Goal: Transaction & Acquisition: Purchase product/service

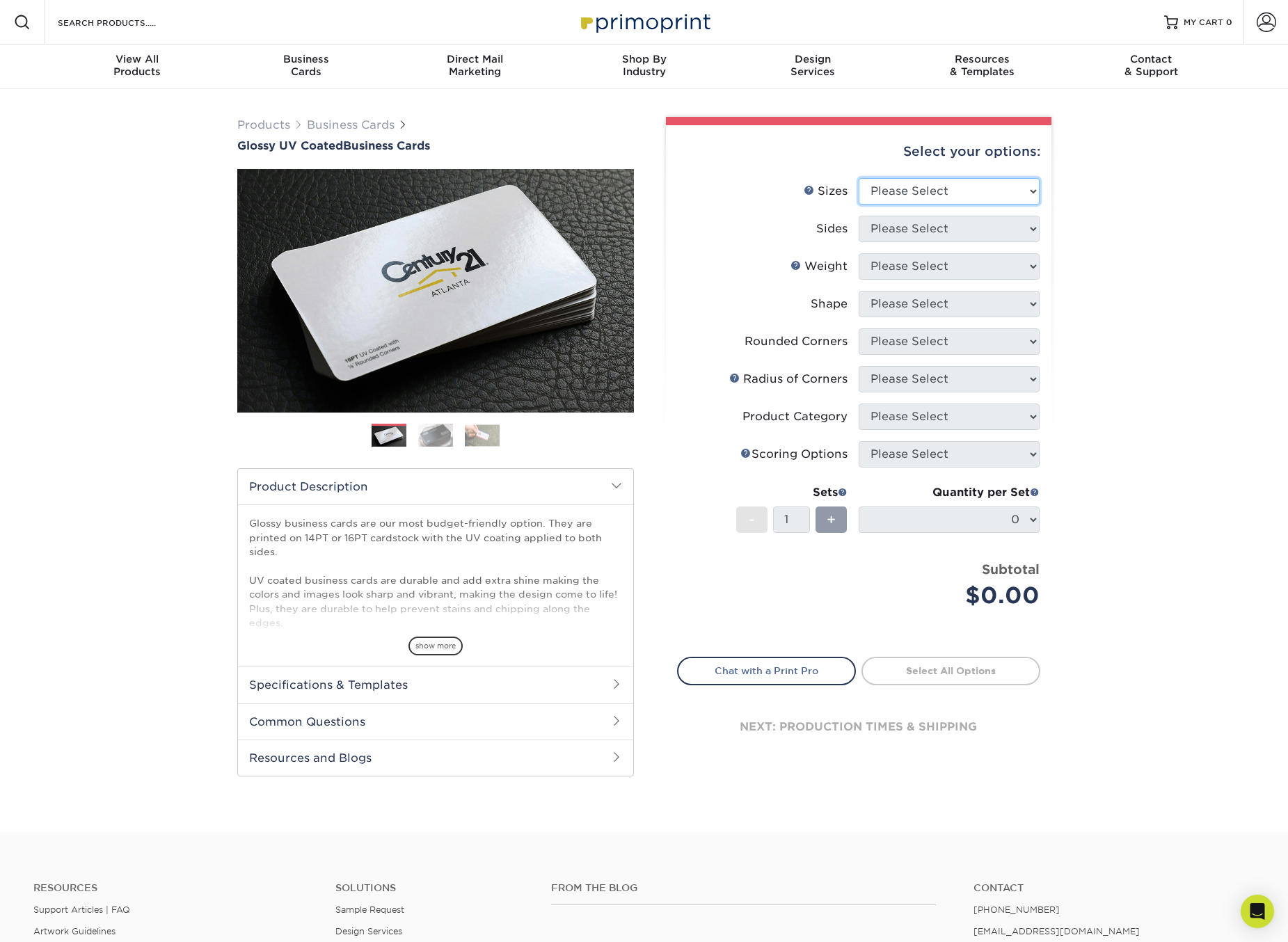
click at [902, 194] on select "Please Select 1.5" x 3.5" - Mini 1.75" x 3.5" - Mini 2" x 2" - Square 2" x 3" -…" at bounding box center [949, 191] width 181 height 27
select select "2.00x3.50"
click at [858, 178] on select "Please Select 1.5" x 3.5" - Mini 1.75" x 3.5" - Mini 2" x 2" - Square 2" x 3" -…" at bounding box center [949, 191] width 181 height 27
click at [926, 231] on select "Please Select Print Both Sides Print Front Only" at bounding box center [949, 228] width 181 height 27
select select "13abbda7-1d64-4f25-8bb2-c179b224825d"
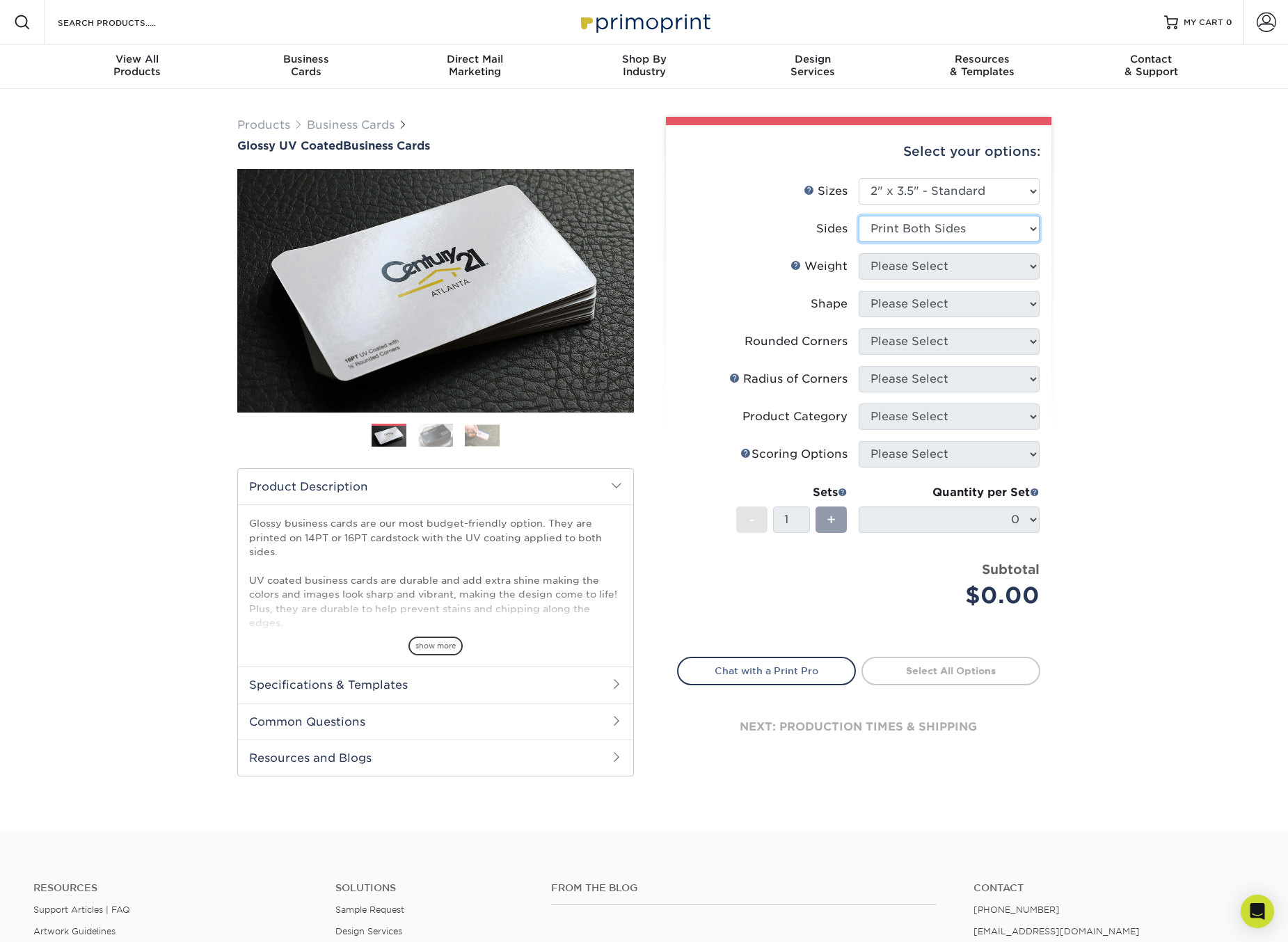
click at [858, 215] on select "Please Select Print Both Sides Print Front Only" at bounding box center [949, 228] width 181 height 27
click at [925, 269] on select "Please Select 16PT 14PT" at bounding box center [949, 266] width 181 height 27
select select "16PT"
click at [858, 254] on select "Please Select 16PT 14PT" at bounding box center [949, 266] width 181 height 27
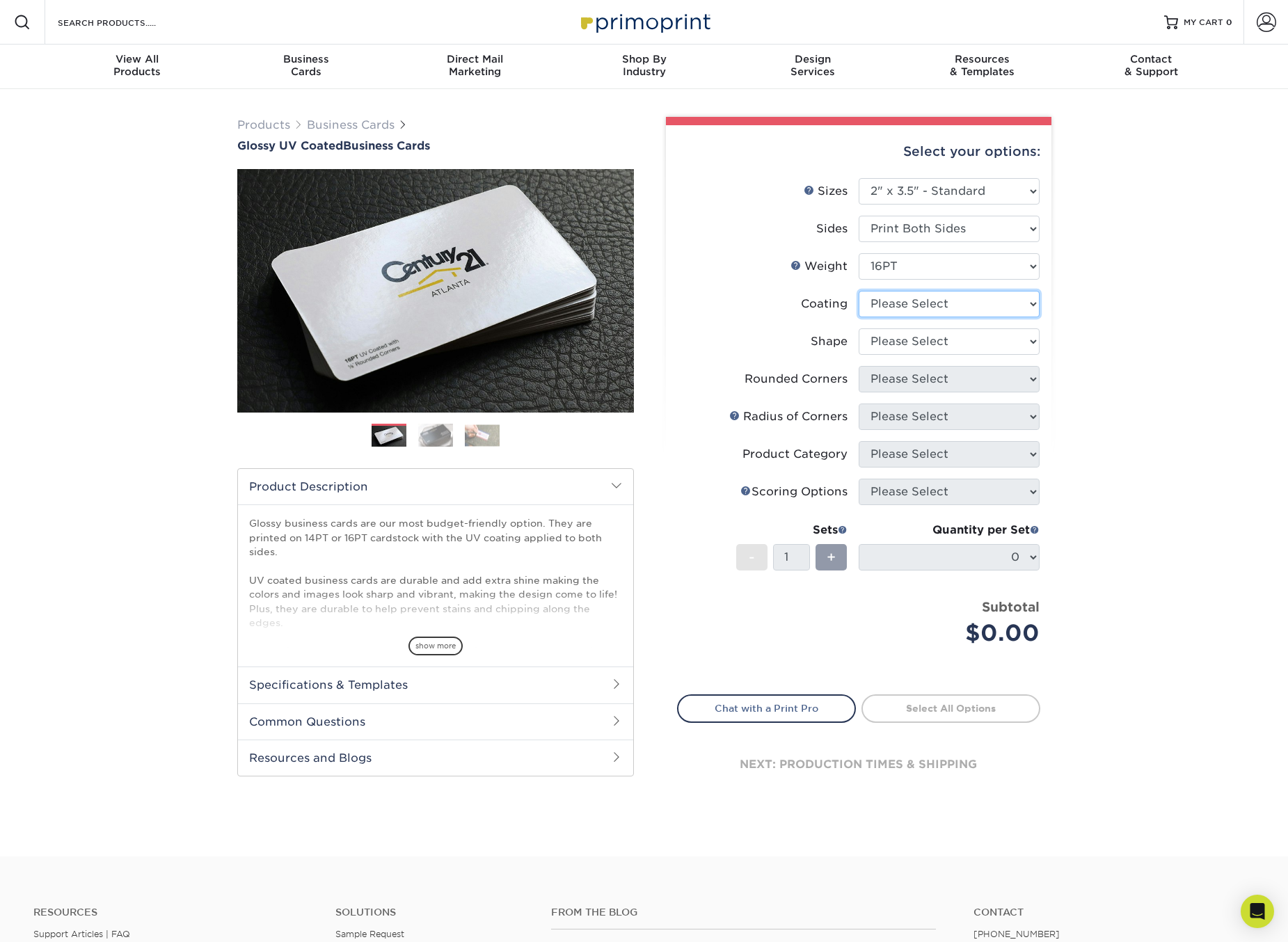
click at [948, 307] on select at bounding box center [949, 304] width 181 height 27
select select "1e8116af-acfc-44b1-83dc-8181aa338834"
click at [858, 291] on select at bounding box center [949, 304] width 181 height 27
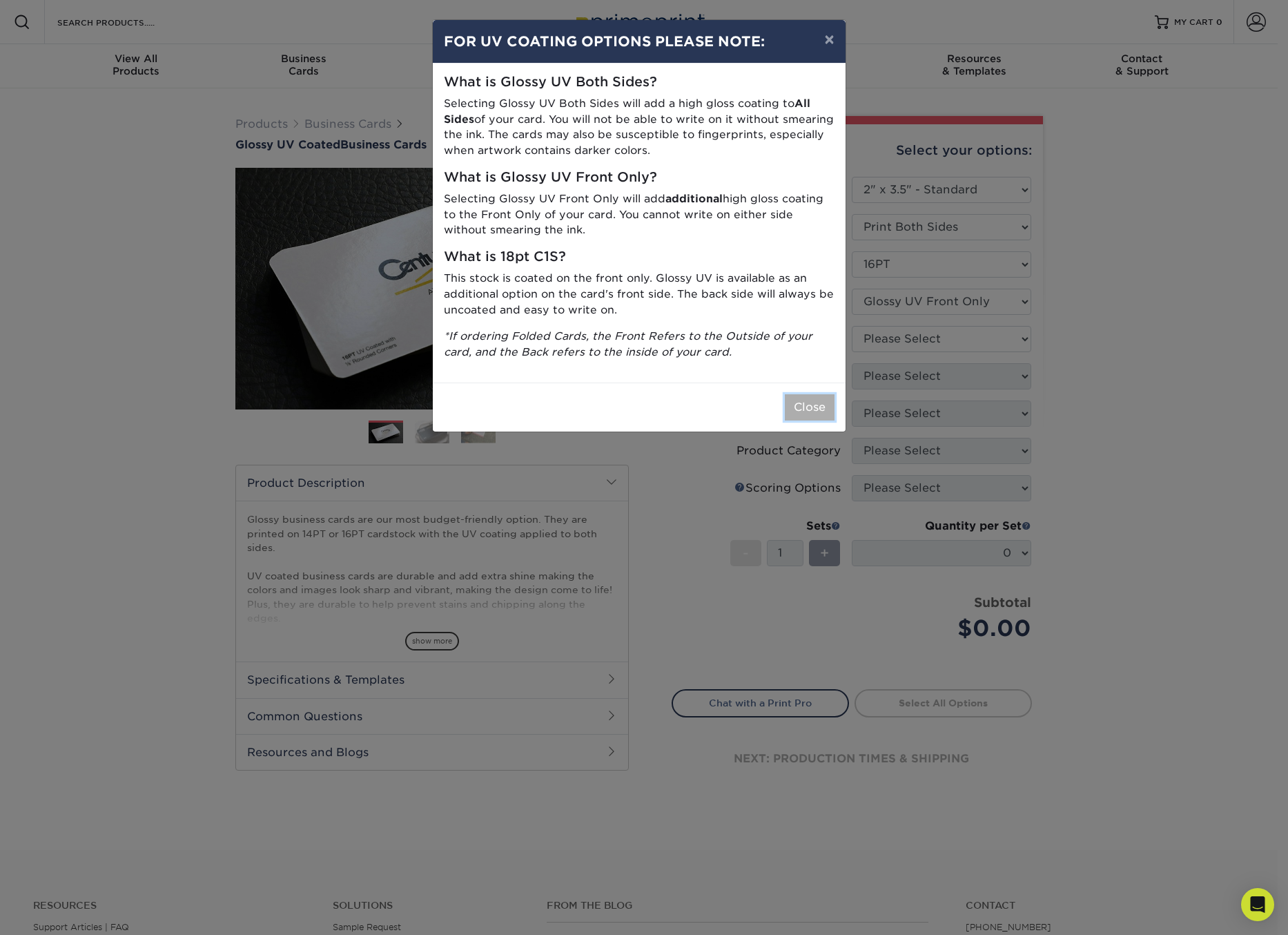
click at [812, 414] on button "Close" at bounding box center [809, 407] width 50 height 26
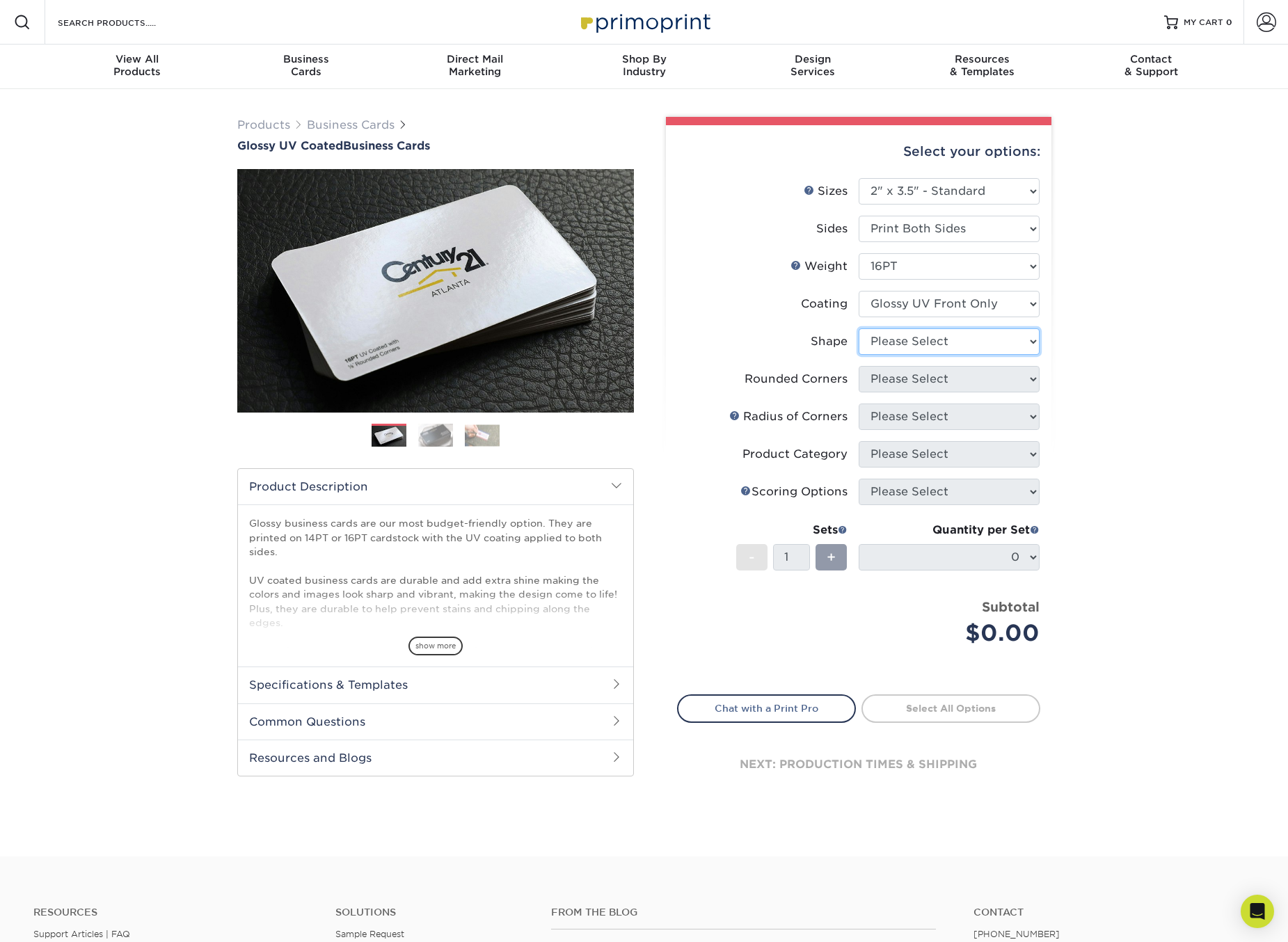
click at [937, 347] on select "Please Select Standard" at bounding box center [949, 341] width 181 height 27
select select "standard"
click at [858, 328] on select "Please Select Standard" at bounding box center [949, 341] width 181 height 27
click at [907, 382] on select "Please Select Yes - Round 2 Corners Yes - Round 4 Corners No" at bounding box center [949, 379] width 181 height 27
select select "7672df9e-0e0a-464d-8e1f-920c575e4da3"
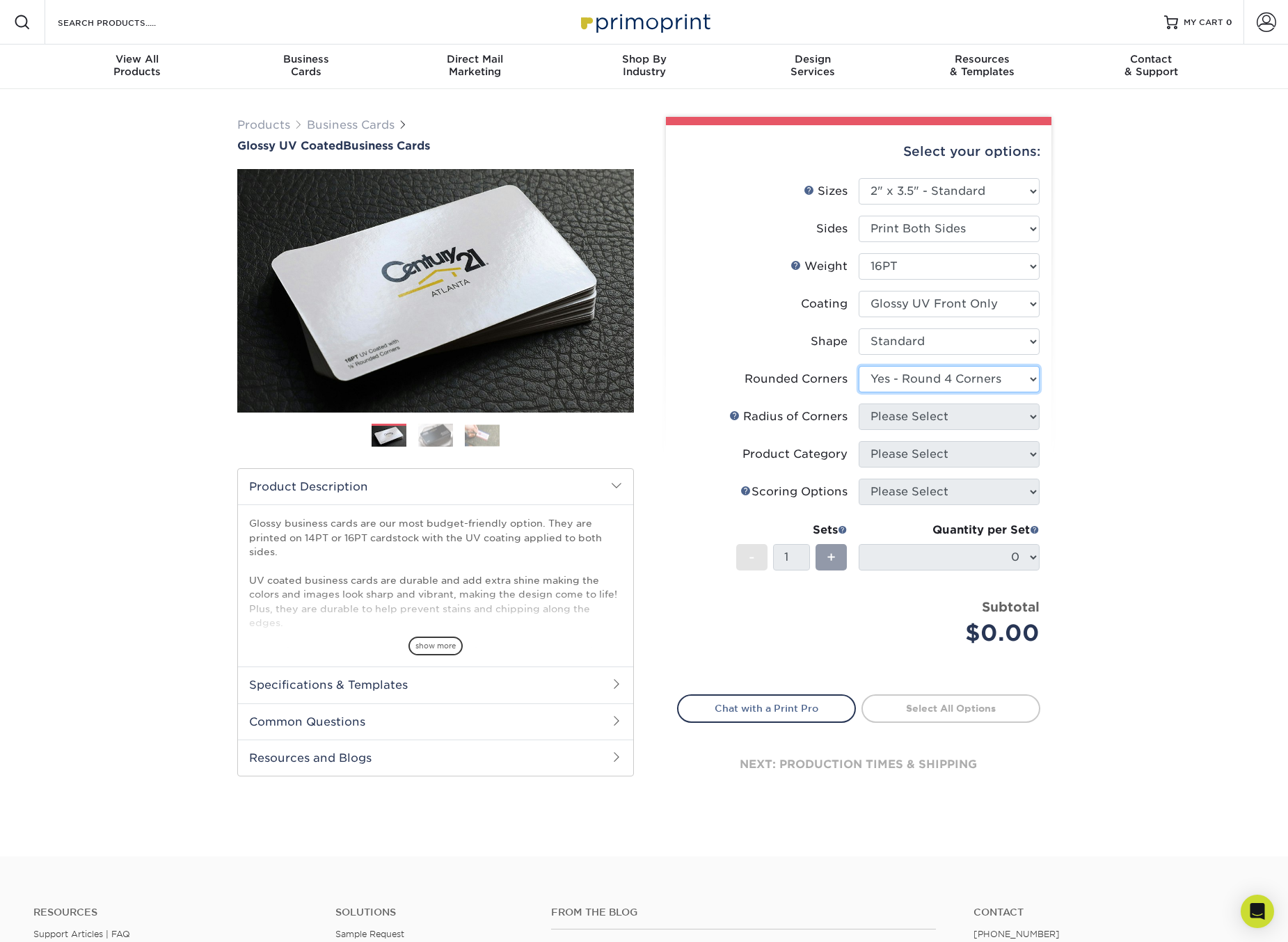
click at [858, 366] on select "Please Select Yes - Round 2 Corners Yes - Round 4 Corners No" at bounding box center [949, 379] width 181 height 27
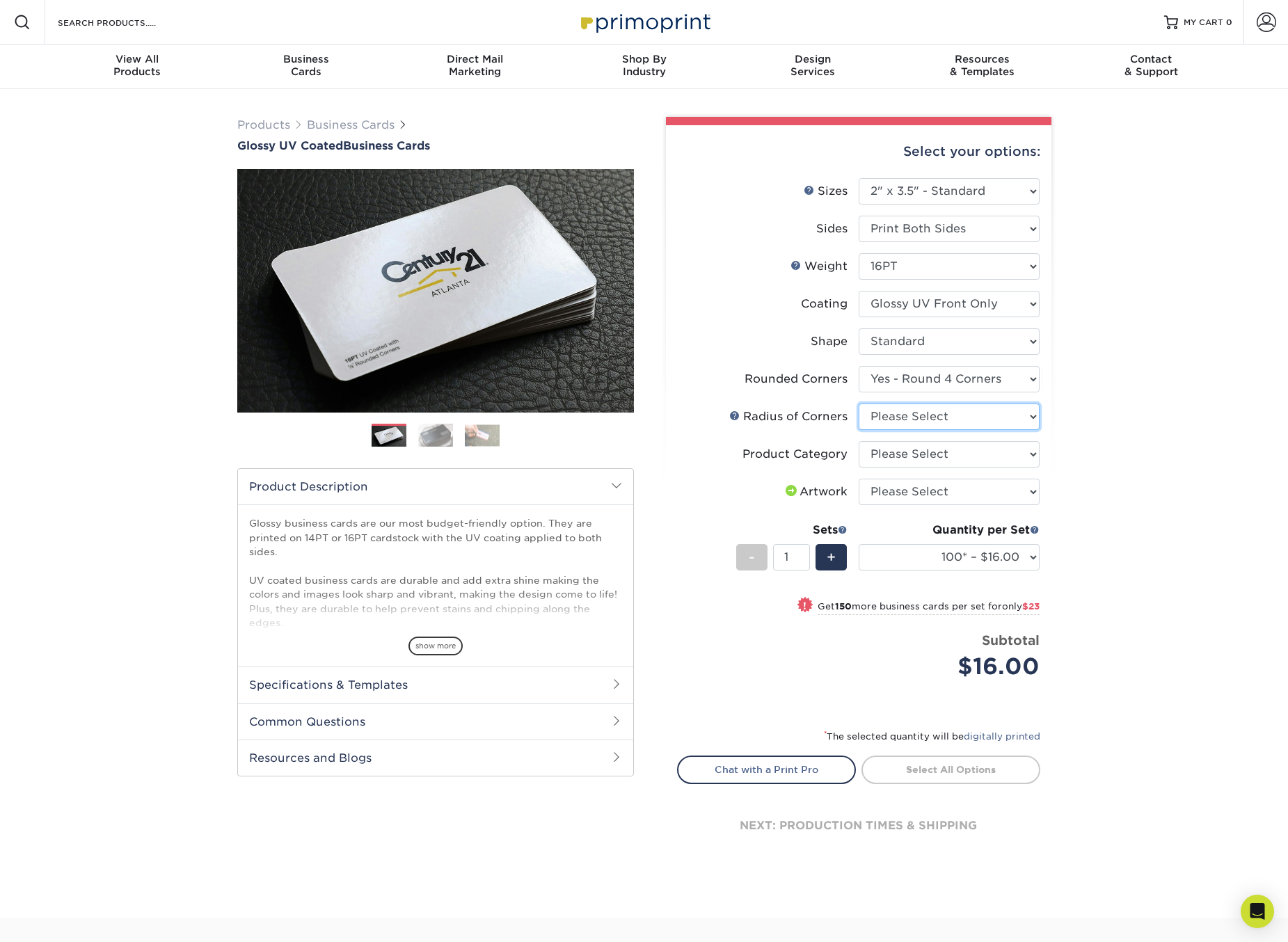
click at [931, 415] on select "Please Select Rounded 1/8" Rounded 1/4"" at bounding box center [949, 416] width 181 height 27
select select "479fbfe7-6a0c-4895-8c9a-81739b7486c9"
click at [858, 403] on select "Please Select Rounded 1/8" Rounded 1/4"" at bounding box center [949, 416] width 181 height 27
click at [964, 456] on select "Please Select Business Cards" at bounding box center [949, 454] width 181 height 27
select select "3b5148f1-0588-4f88-a218-97bcfdce65c1"
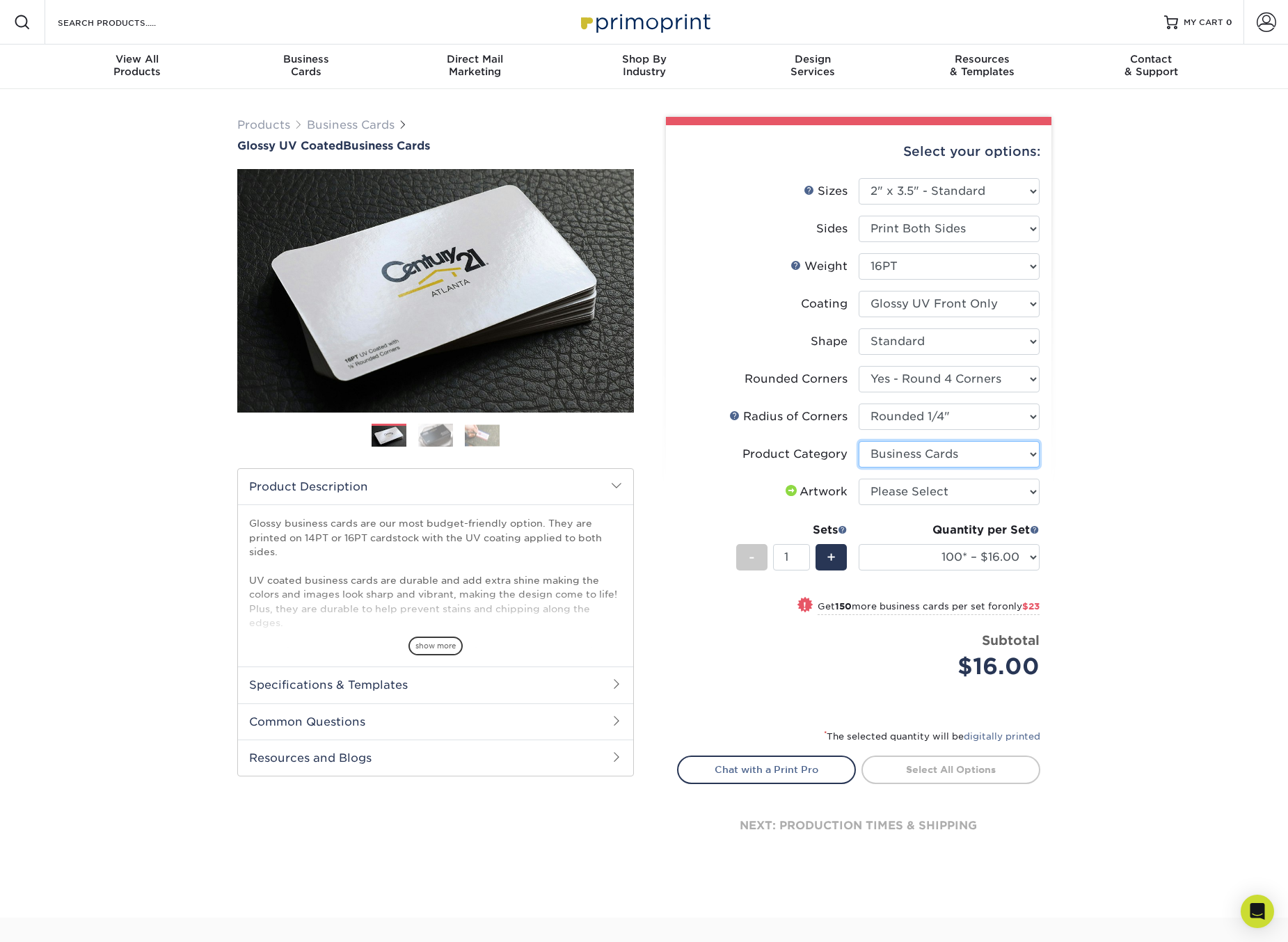
click at [858, 442] on select "Please Select Business Cards" at bounding box center [949, 454] width 181 height 27
click at [928, 494] on select "Please Select I will upload files I need a design - $100" at bounding box center [949, 492] width 181 height 27
select select "upload"
click at [858, 479] on select "Please Select I will upload files I need a design - $100" at bounding box center [949, 492] width 181 height 27
click at [837, 559] on div "+" at bounding box center [831, 557] width 31 height 27
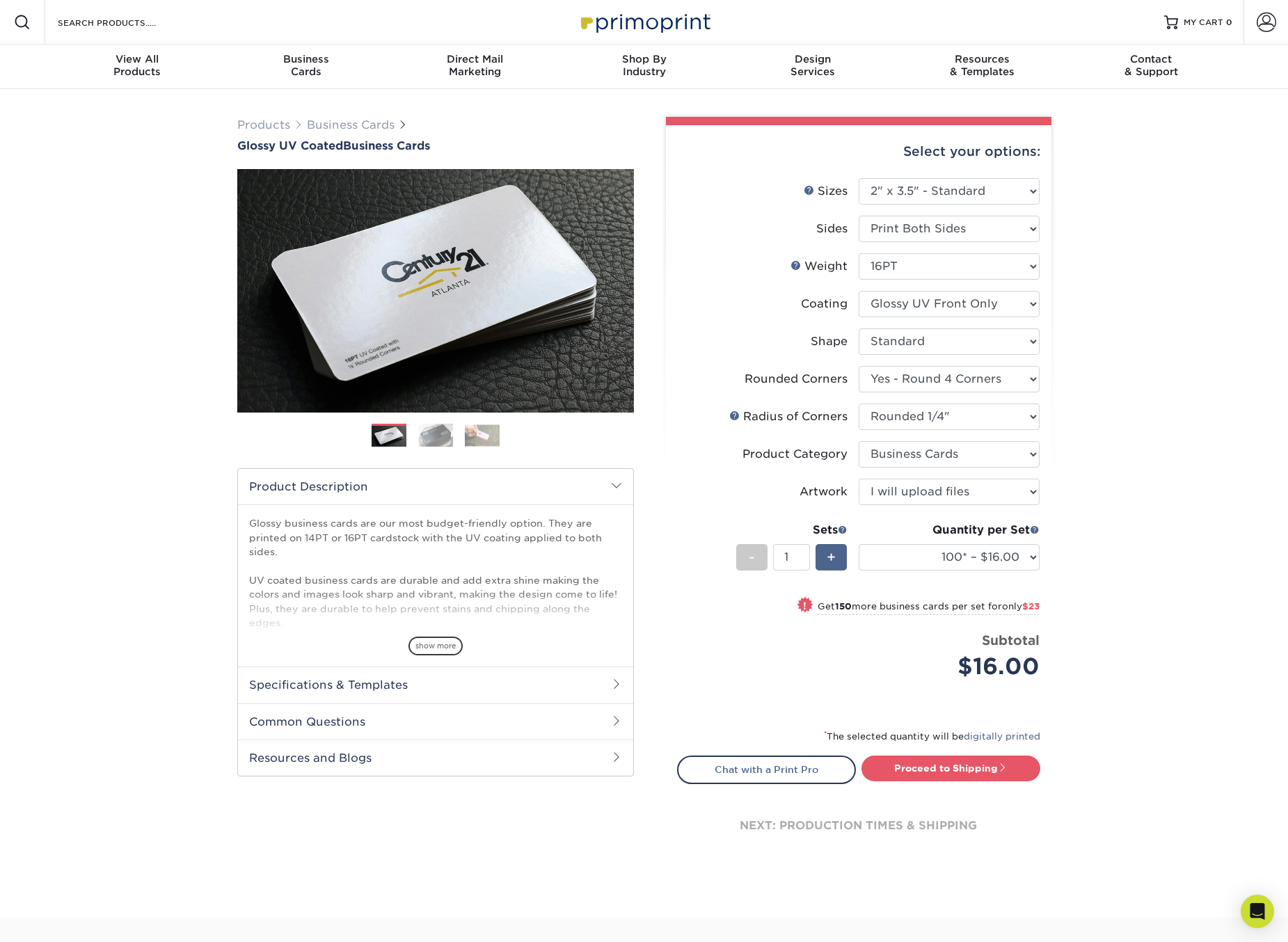
type input "2"
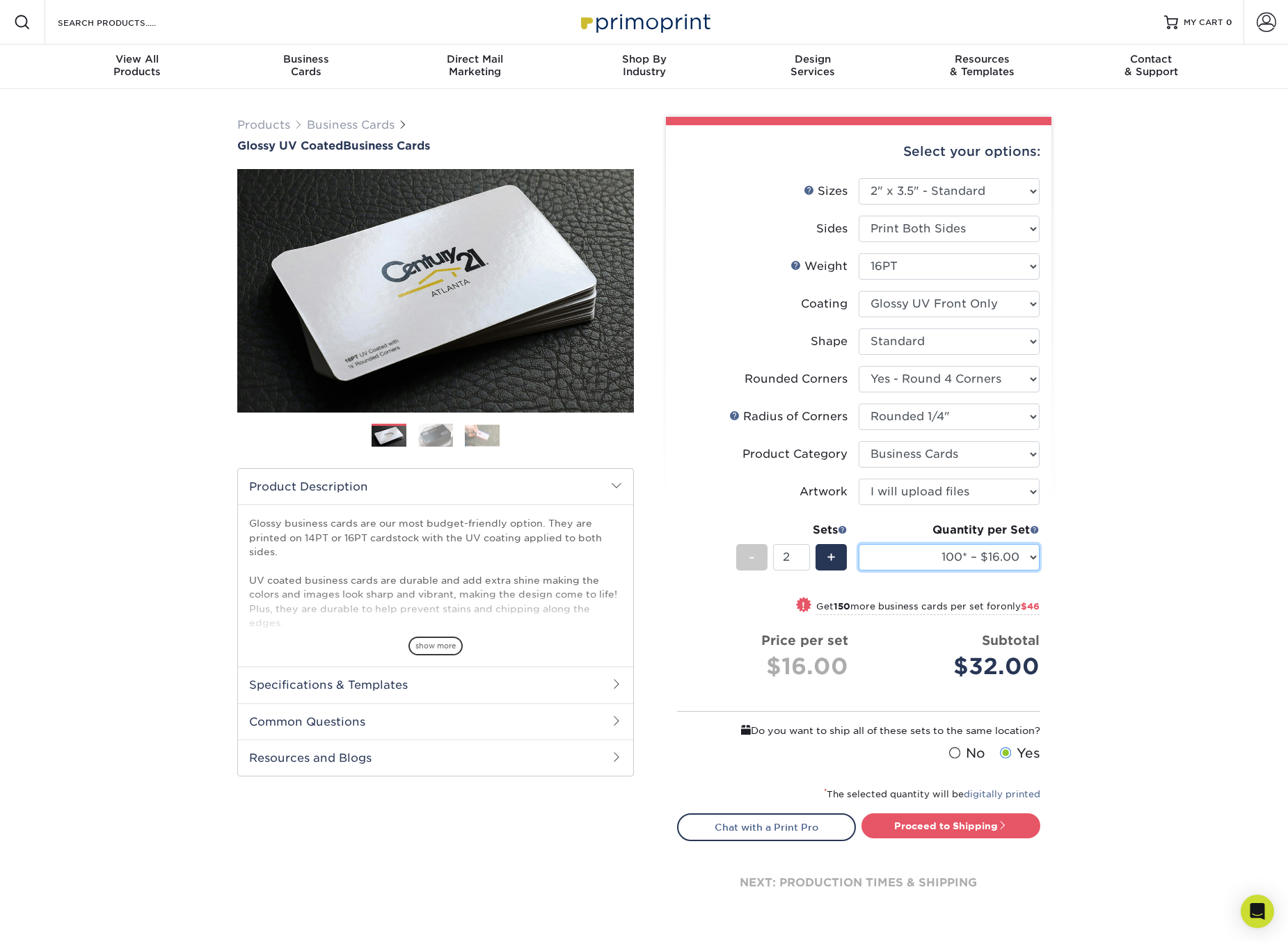
click at [1030, 558] on select "100* – $16.00 250* – $39.00 500 – $77.00 1000 – $94.00 2500 – $173.00 5000 – $2…" at bounding box center [949, 557] width 181 height 27
select select "250* – $39.00"
click at [858, 544] on select "100* – $16.00 250* – $39.00 500 – $77.00 1000 – $94.00 2500 – $173.00 5000 – $2…" at bounding box center [949, 557] width 181 height 27
click at [757, 563] on div "-" at bounding box center [752, 557] width 31 height 27
type input "1"
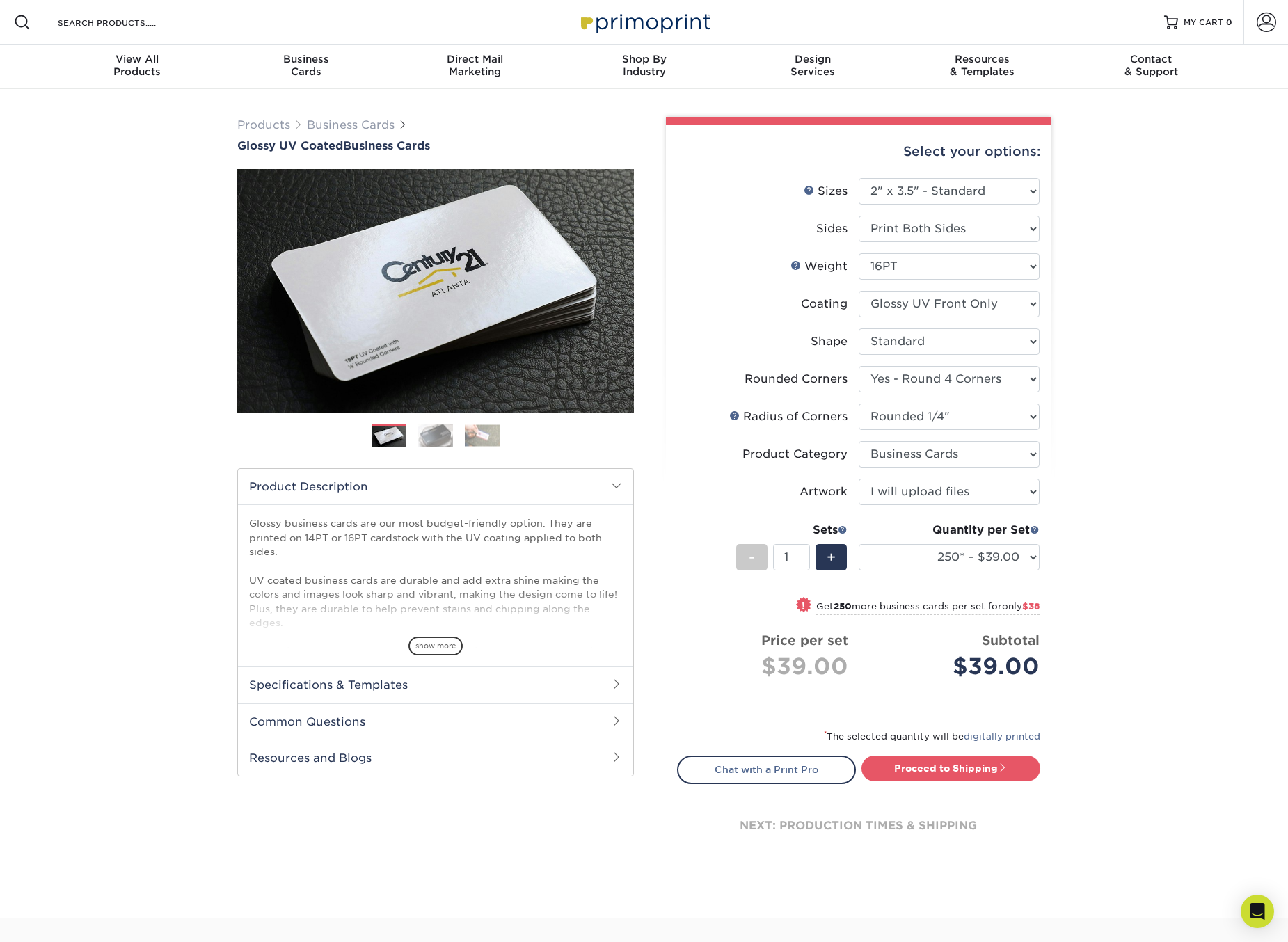
click at [617, 485] on span at bounding box center [615, 485] width 11 height 11
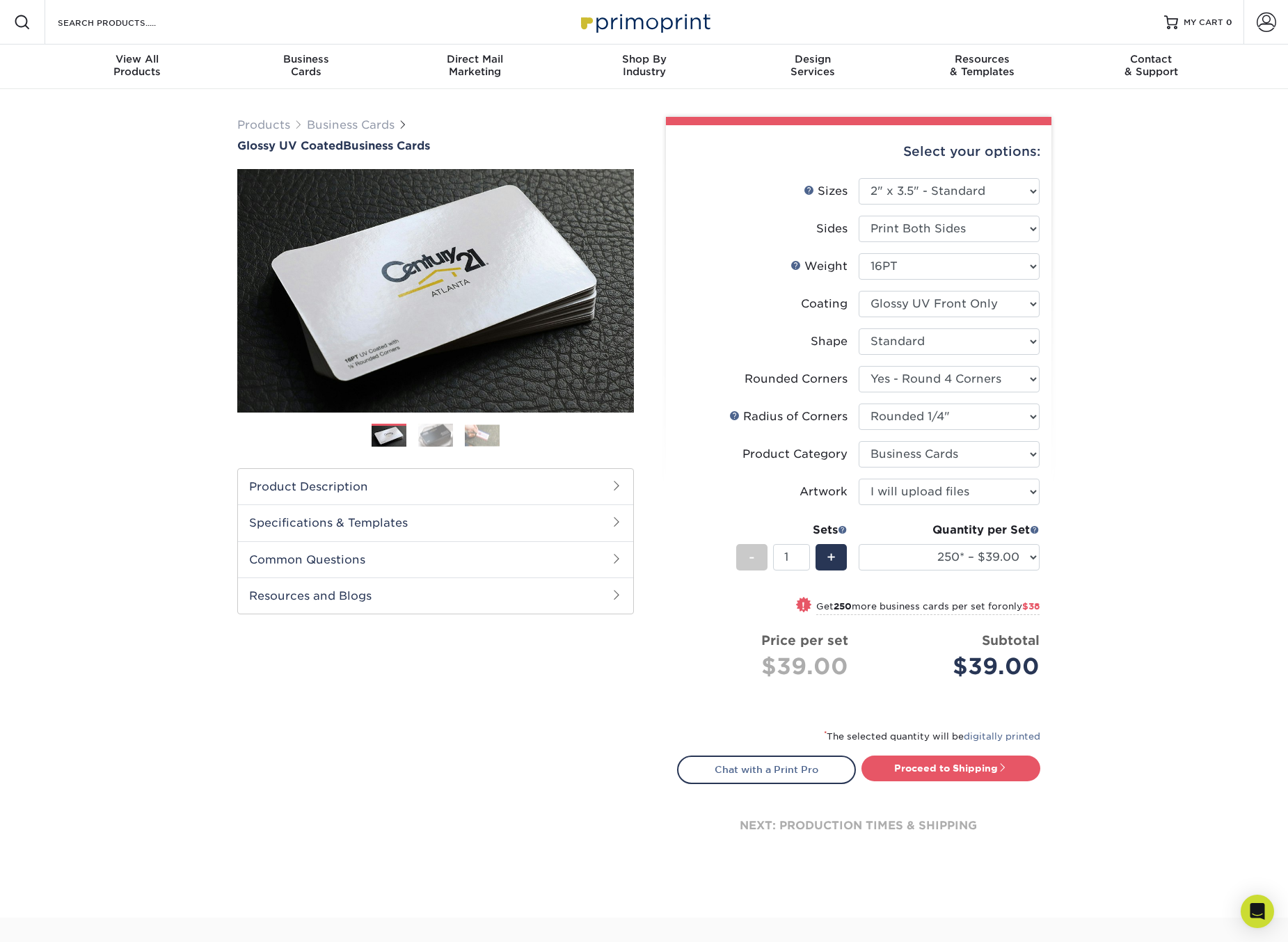
click at [617, 558] on span at bounding box center [615, 558] width 11 height 11
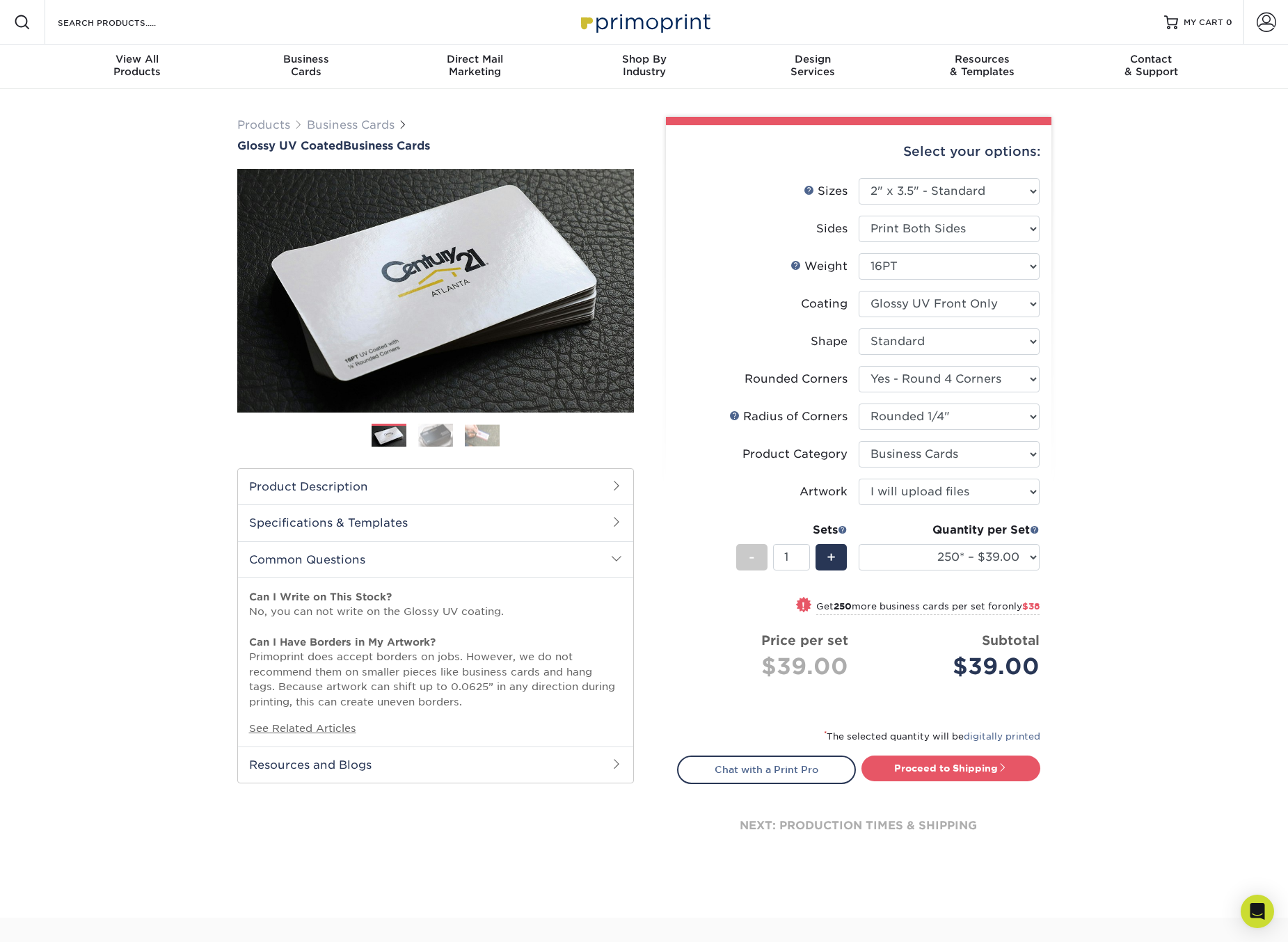
click at [617, 558] on span at bounding box center [615, 558] width 11 height 11
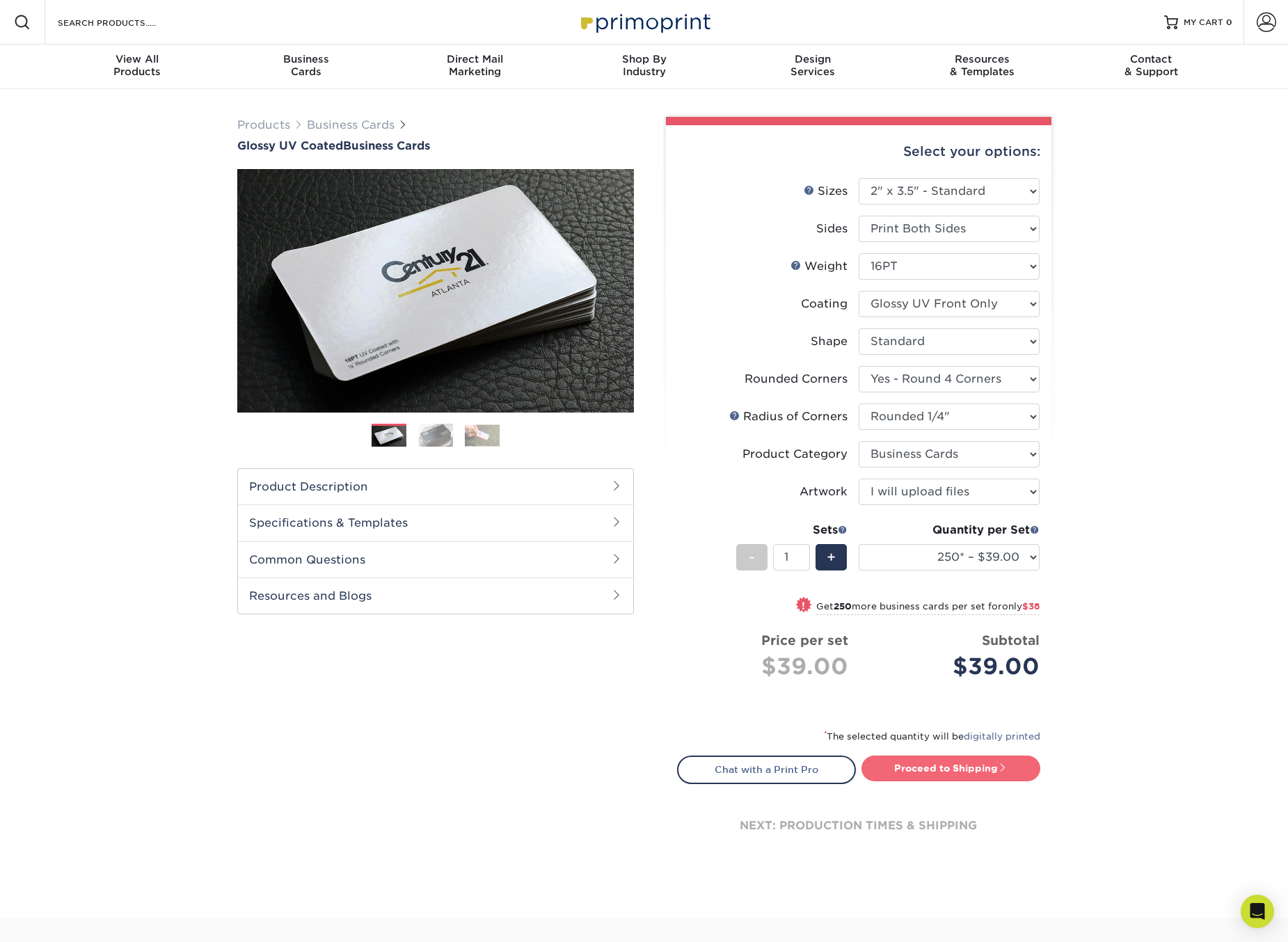
click at [947, 767] on link "Proceed to Shipping" at bounding box center [951, 767] width 179 height 25
type input "Set 1"
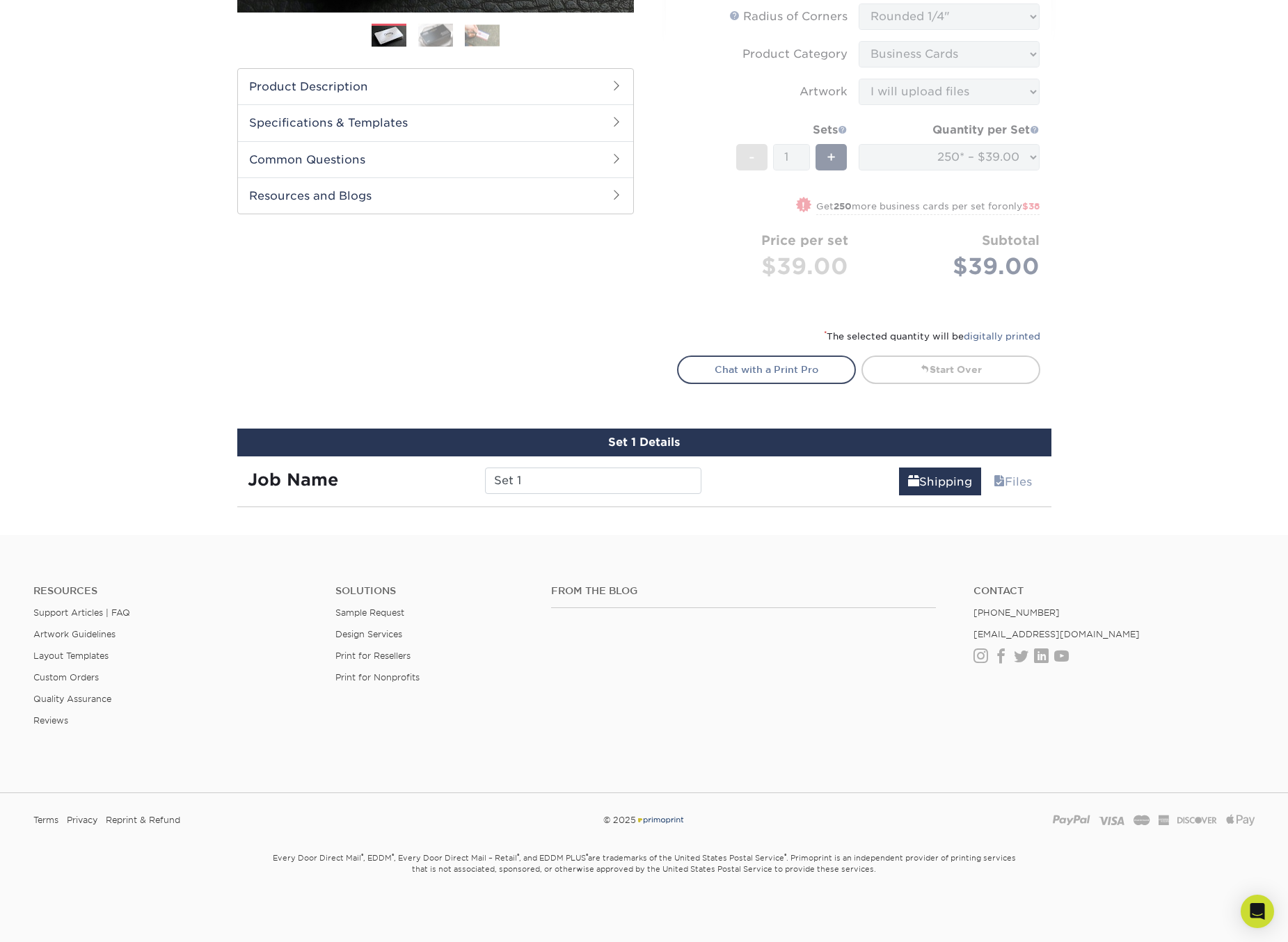
scroll to position [753, 0]
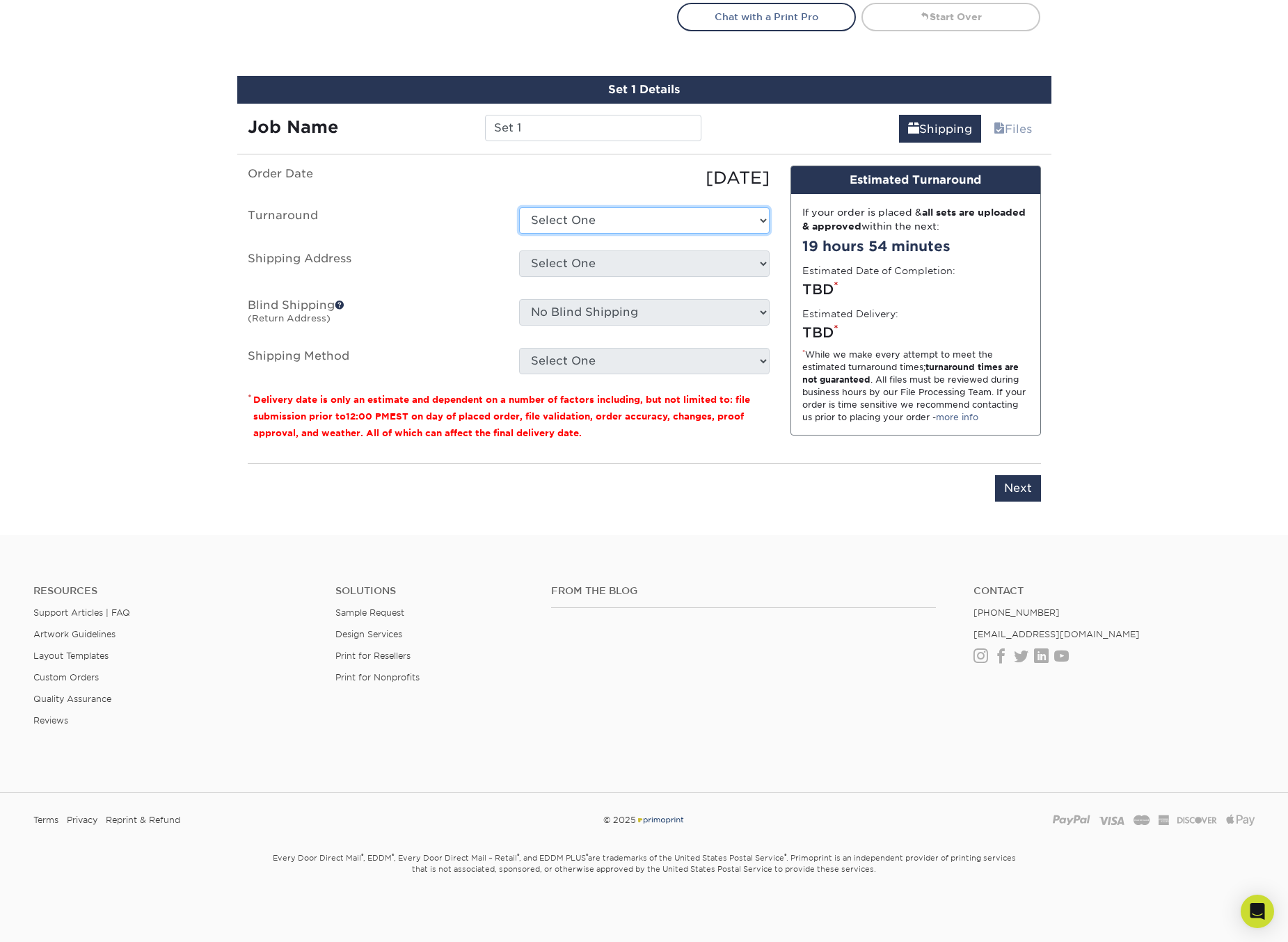
click at [595, 225] on select "Select One 2-4 Business Days 2 Day Next Business Day" at bounding box center [644, 220] width 251 height 27
select select "a7b91717-f412-4747-9b74-77eb55e3cb00"
click at [519, 207] on select "Select One 2-4 Business Days 2 Day Next Business Day" at bounding box center [644, 220] width 251 height 27
click at [607, 263] on select "Select One + Add New Address - Login" at bounding box center [644, 264] width 251 height 27
select select "newaddress"
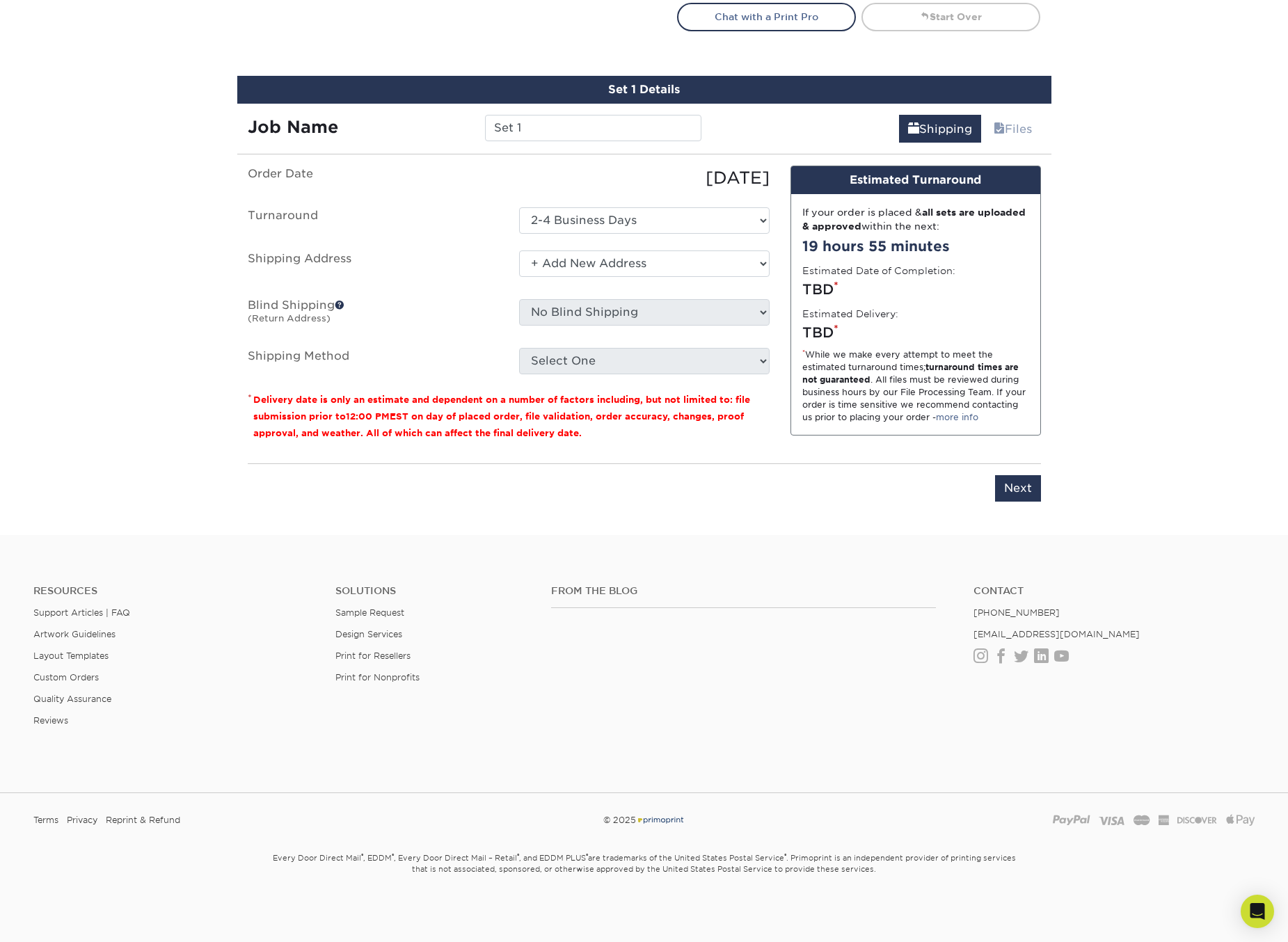
click at [519, 251] on select "Select One + Add New Address - Login" at bounding box center [644, 264] width 251 height 27
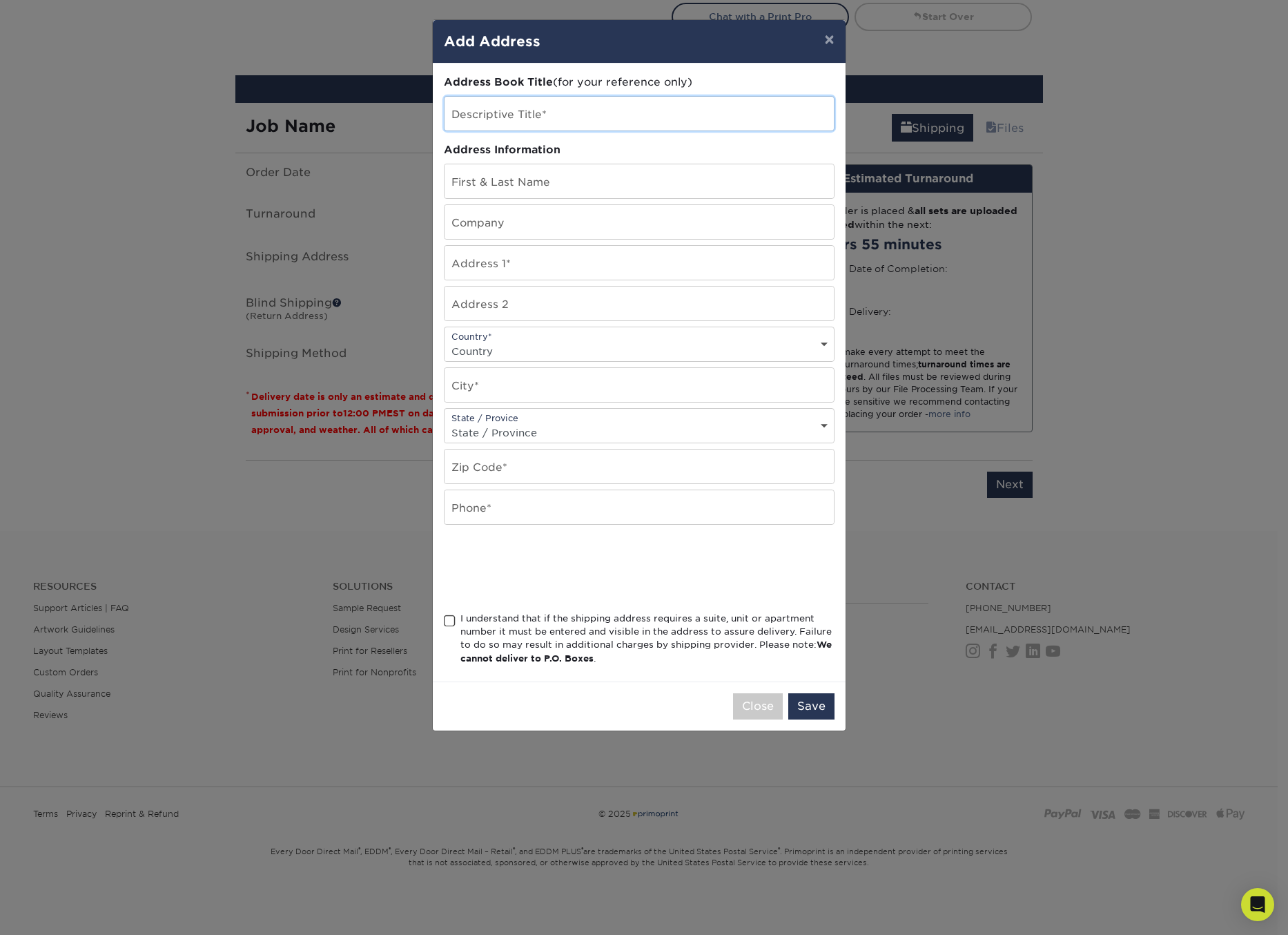
click at [556, 112] on input "text" at bounding box center [639, 113] width 389 height 34
type input "Homewood Developments"
click at [551, 181] on input "text" at bounding box center [639, 181] width 389 height 34
type input "[PERSON_NAME]"
type input "Homewood Developments"
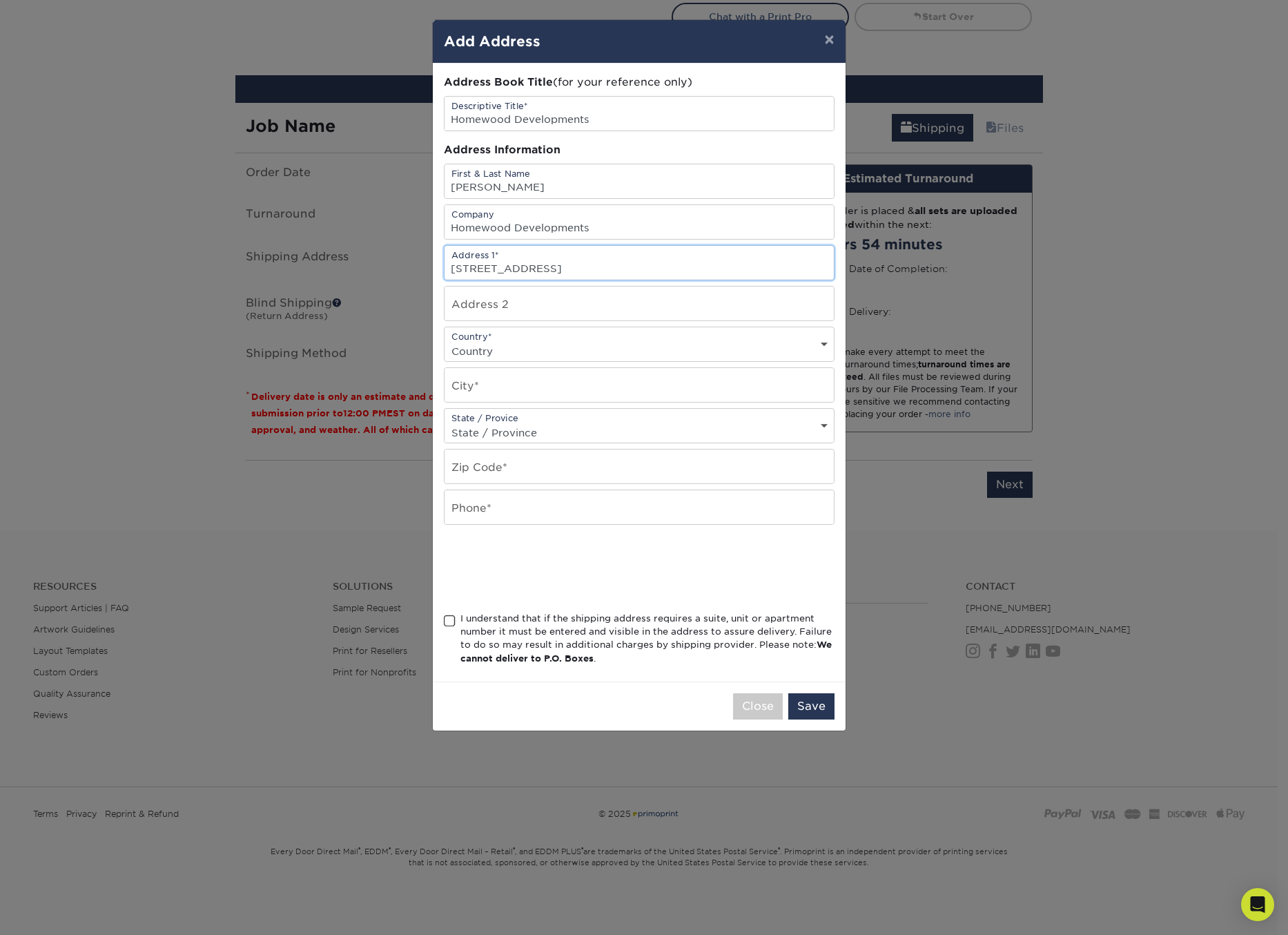
type input "1932 West Homewood Road"
select select "US"
type input "Conway"
select select "SC"
type input "29526"
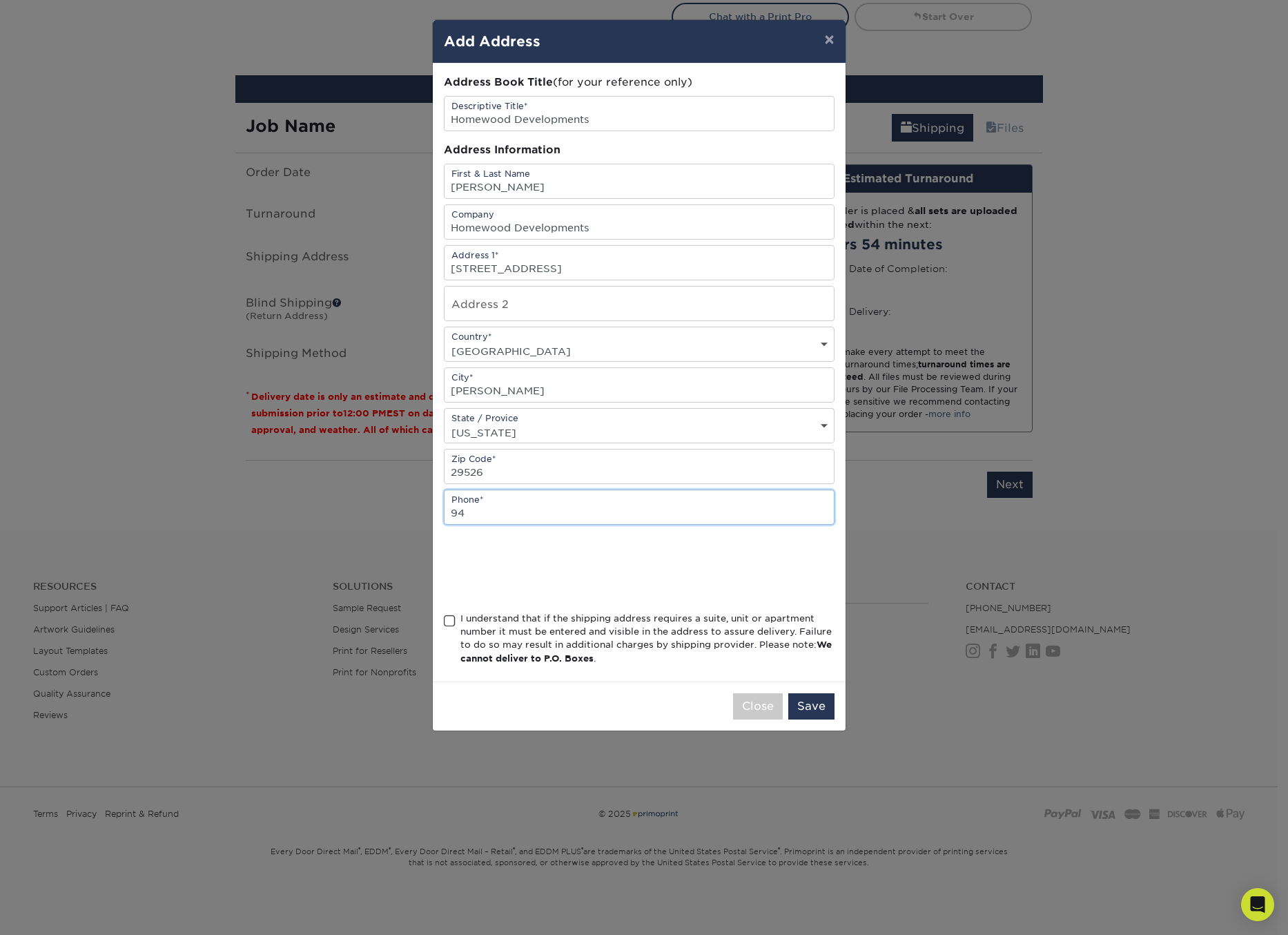
type input "9"
type input "8432513544"
drag, startPoint x: 449, startPoint y: 621, endPoint x: 457, endPoint y: 625, distance: 8.9
click at [451, 624] on span at bounding box center [450, 621] width 12 height 13
click at [0, 0] on input "I understand that if the shipping address requires a suite, unit or apartment n…" at bounding box center [0, 0] width 0 height 0
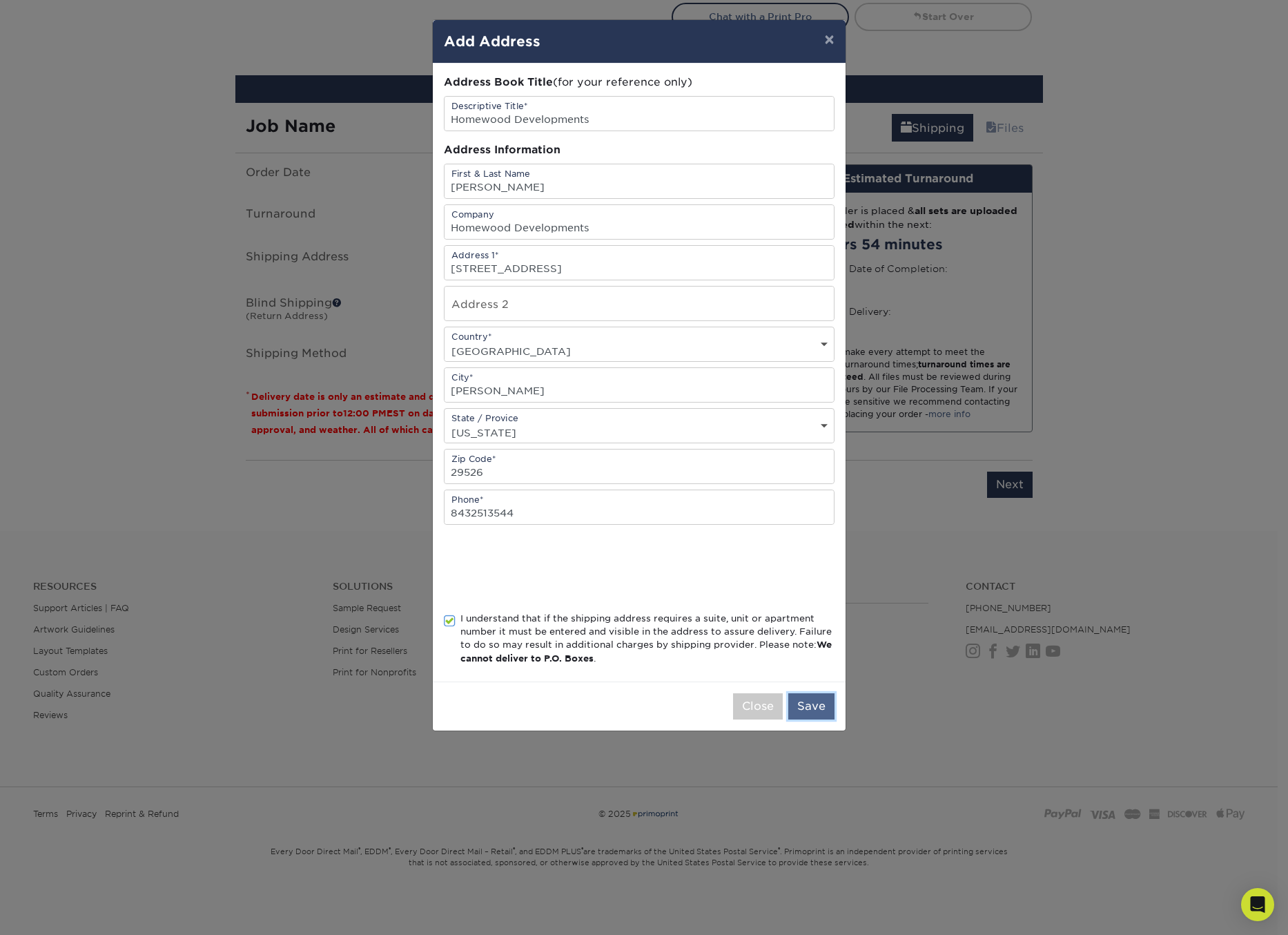
click at [809, 703] on button "Save" at bounding box center [811, 706] width 46 height 26
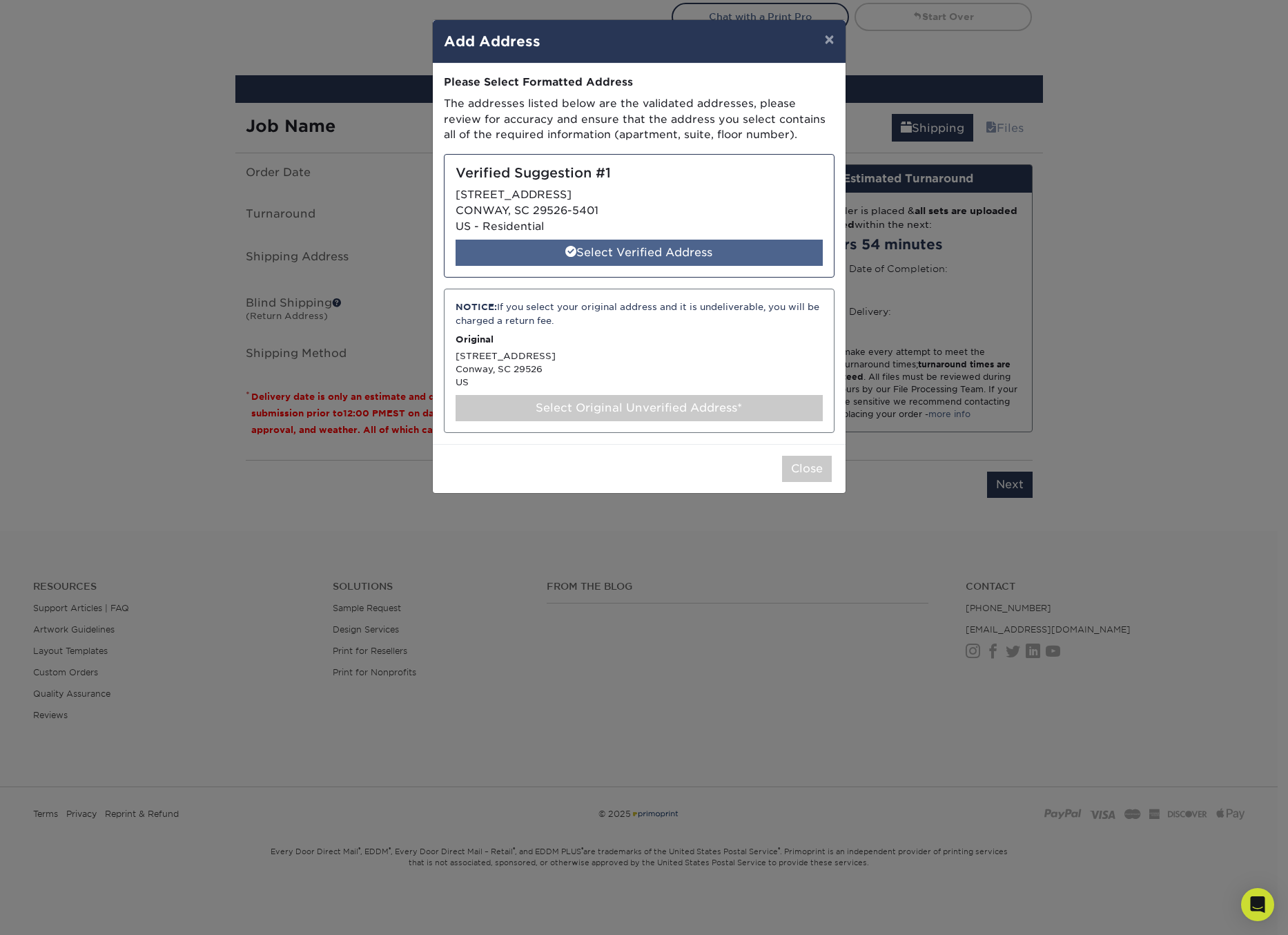
click at [681, 261] on div "Select Verified Address" at bounding box center [639, 253] width 367 height 26
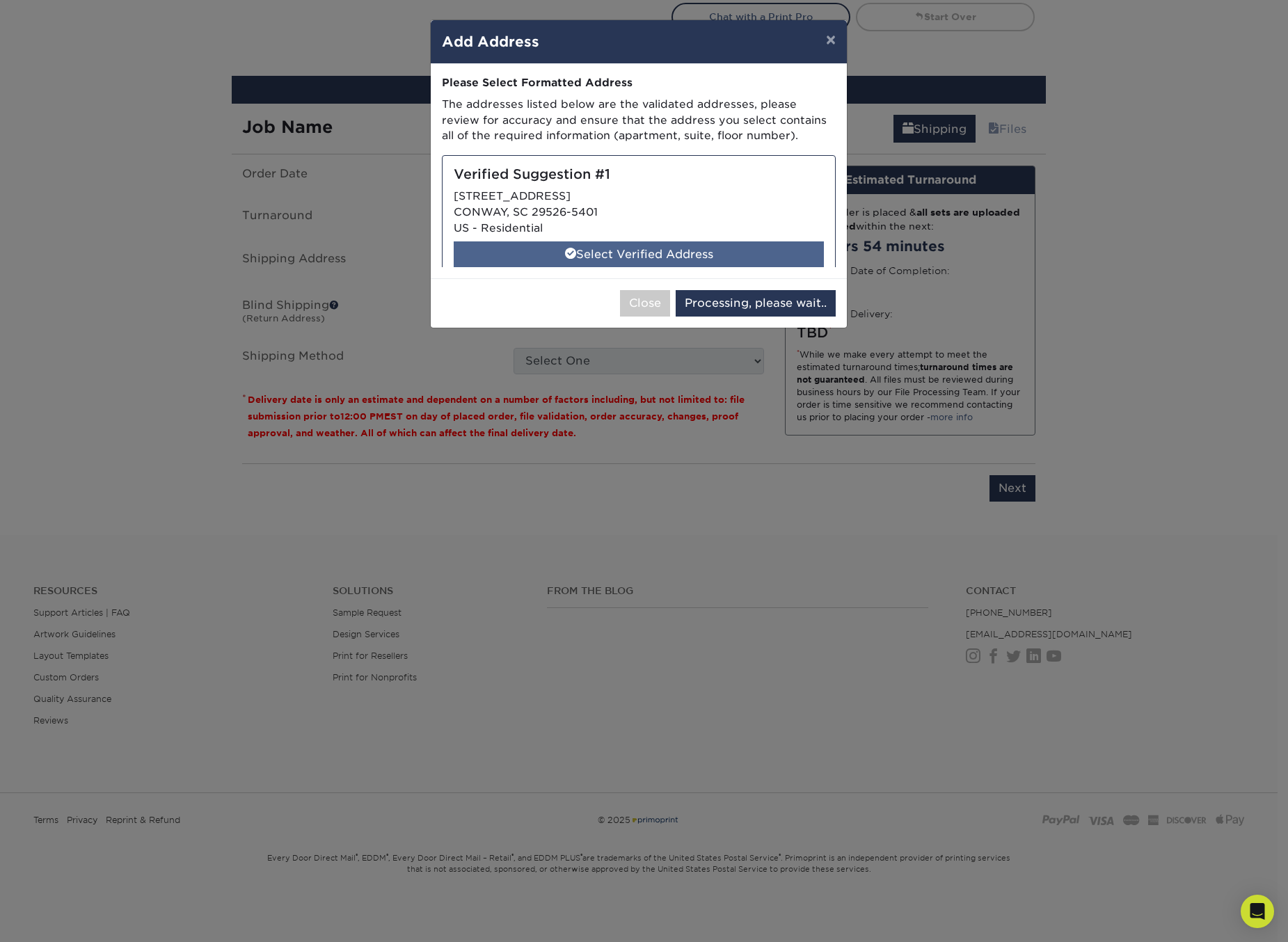
select select "286088"
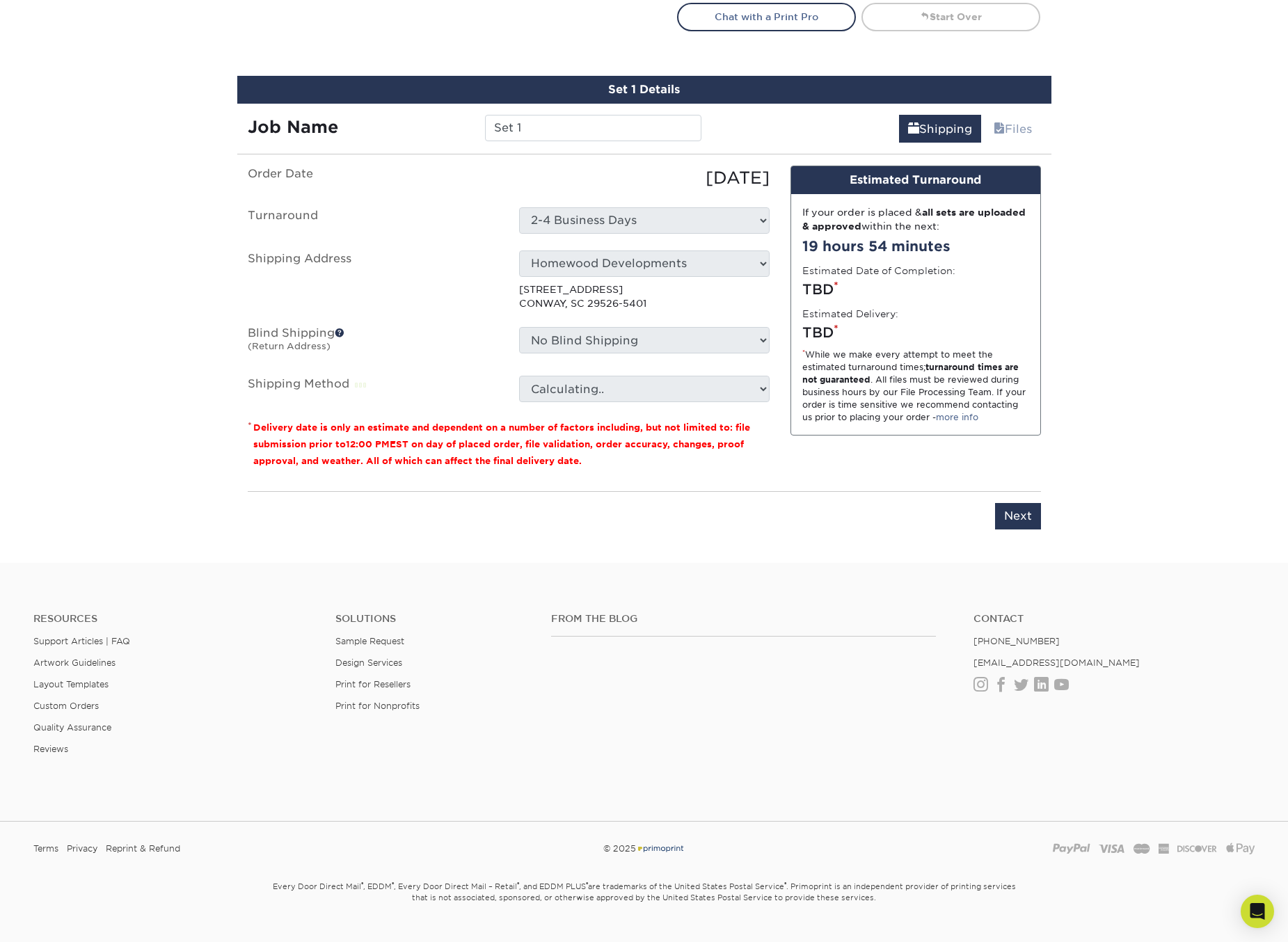
click at [598, 356] on div "No Blind Shipping + Add New Address" at bounding box center [644, 343] width 271 height 32
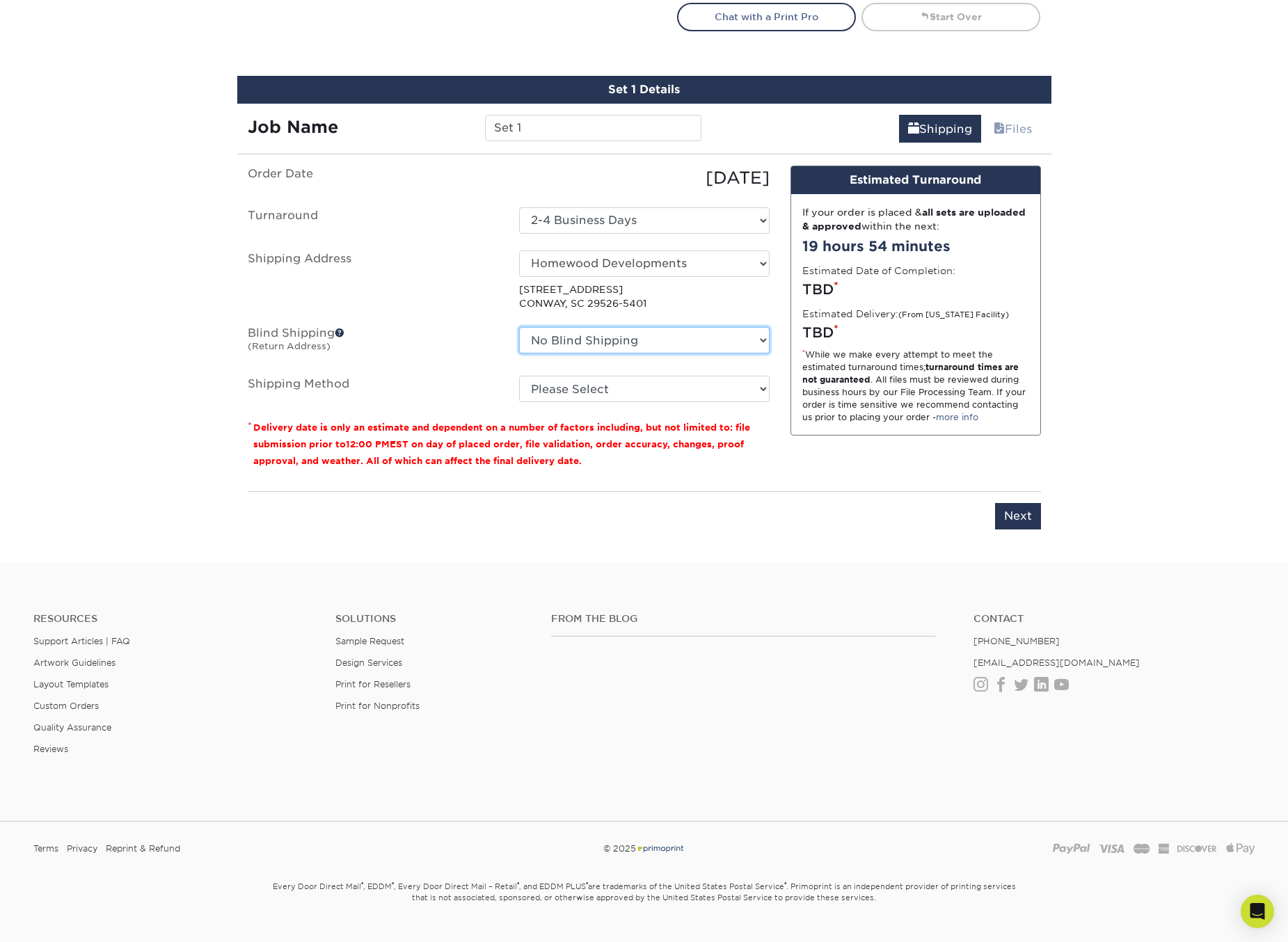
click at [590, 348] on select "No Blind Shipping + Add New Address" at bounding box center [644, 340] width 251 height 27
click at [601, 344] on select "No Blind Shipping + Add New Address" at bounding box center [644, 340] width 251 height 27
click at [594, 386] on select "Please Select Ground Shipping (+$7.84) 3 Day Shipping Service (+$20.06) 2 Day A…" at bounding box center [644, 388] width 251 height 27
select select "03"
click at [519, 376] on select "Please Select Ground Shipping (+$7.84) 3 Day Shipping Service (+$20.06) 2 Day A…" at bounding box center [644, 388] width 251 height 27
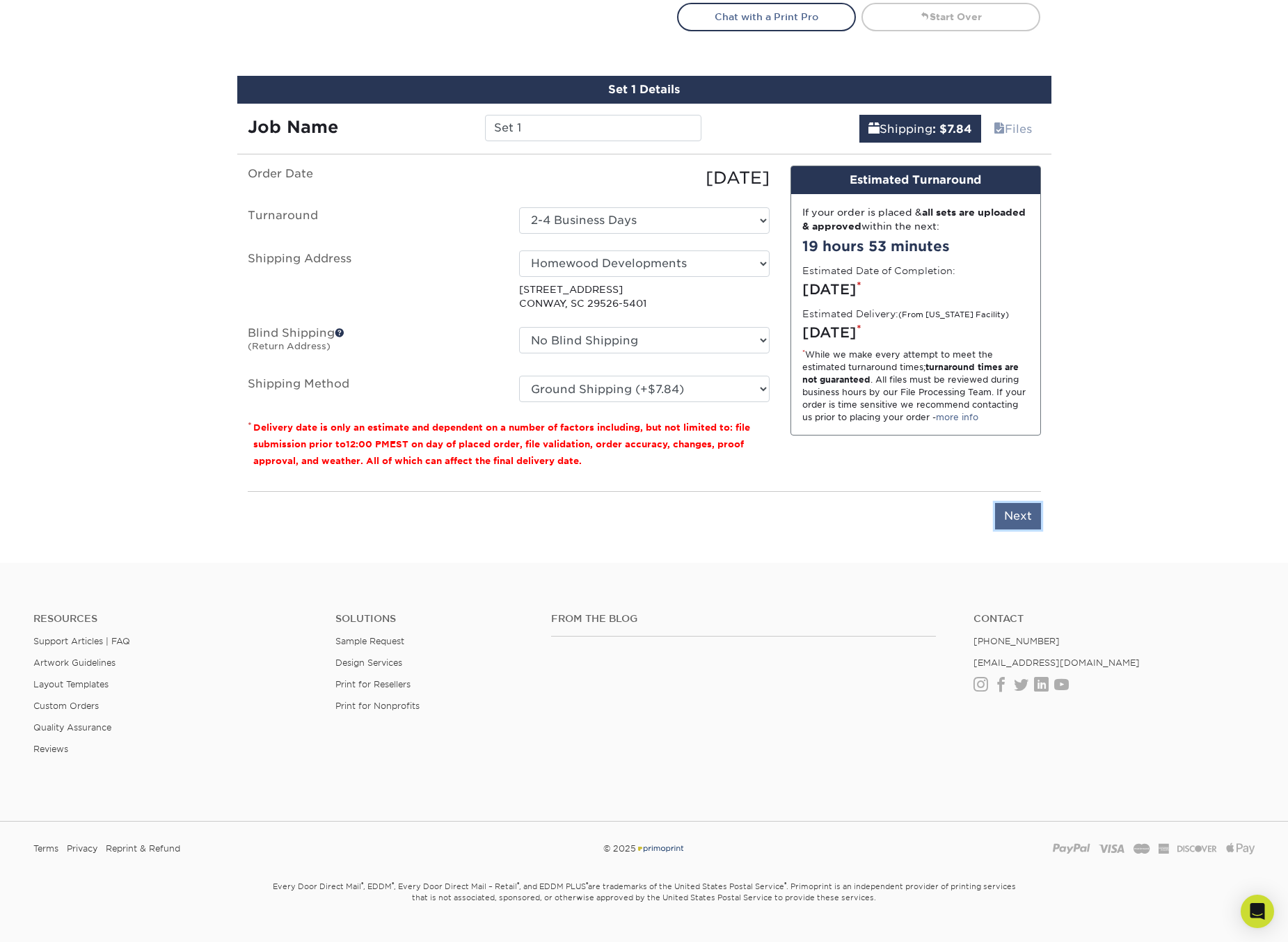
click at [1016, 520] on input "Next" at bounding box center [1018, 516] width 46 height 27
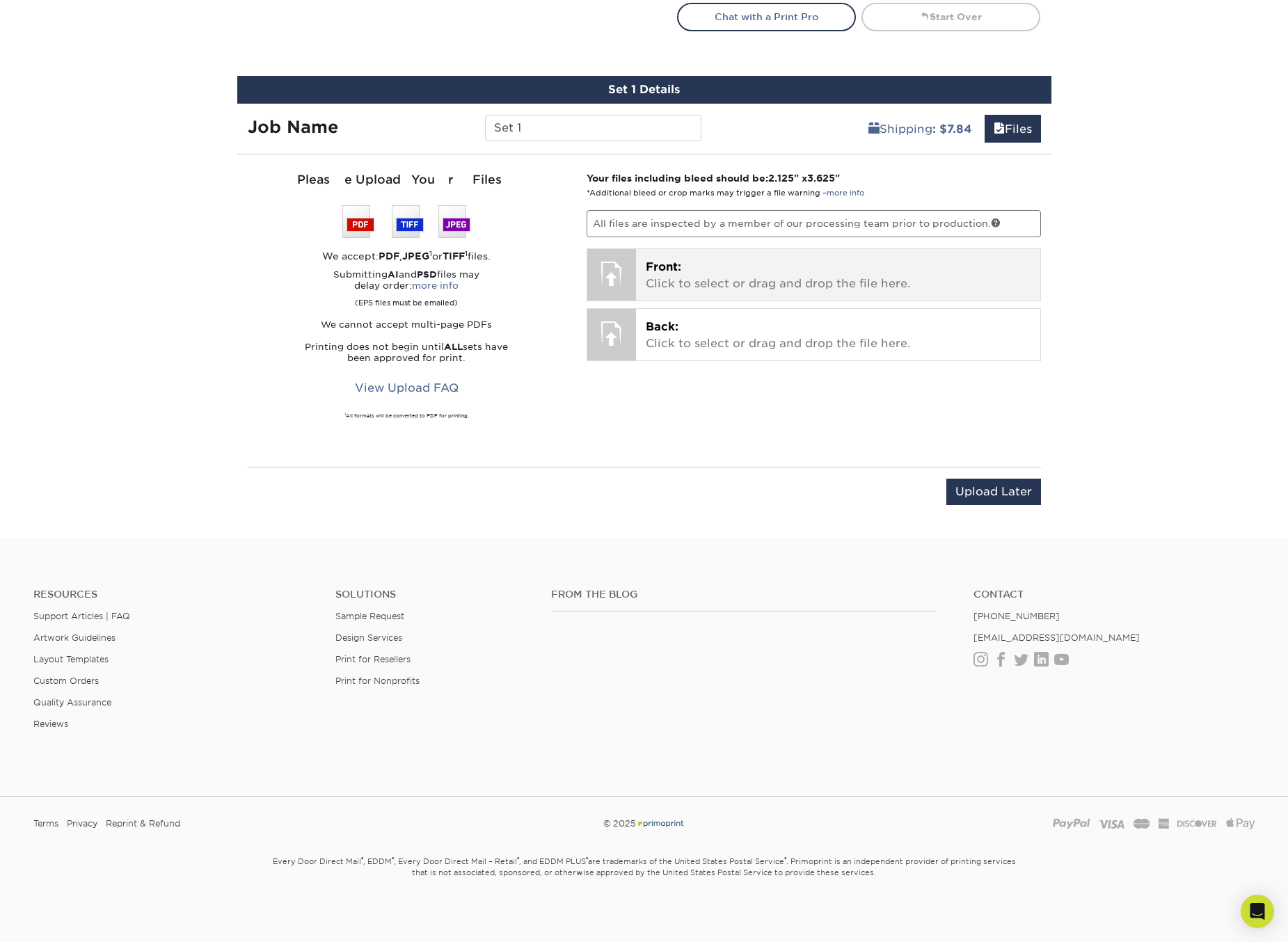
click at [669, 273] on p "Front: Click to select or drag and drop the file here." at bounding box center [838, 275] width 384 height 33
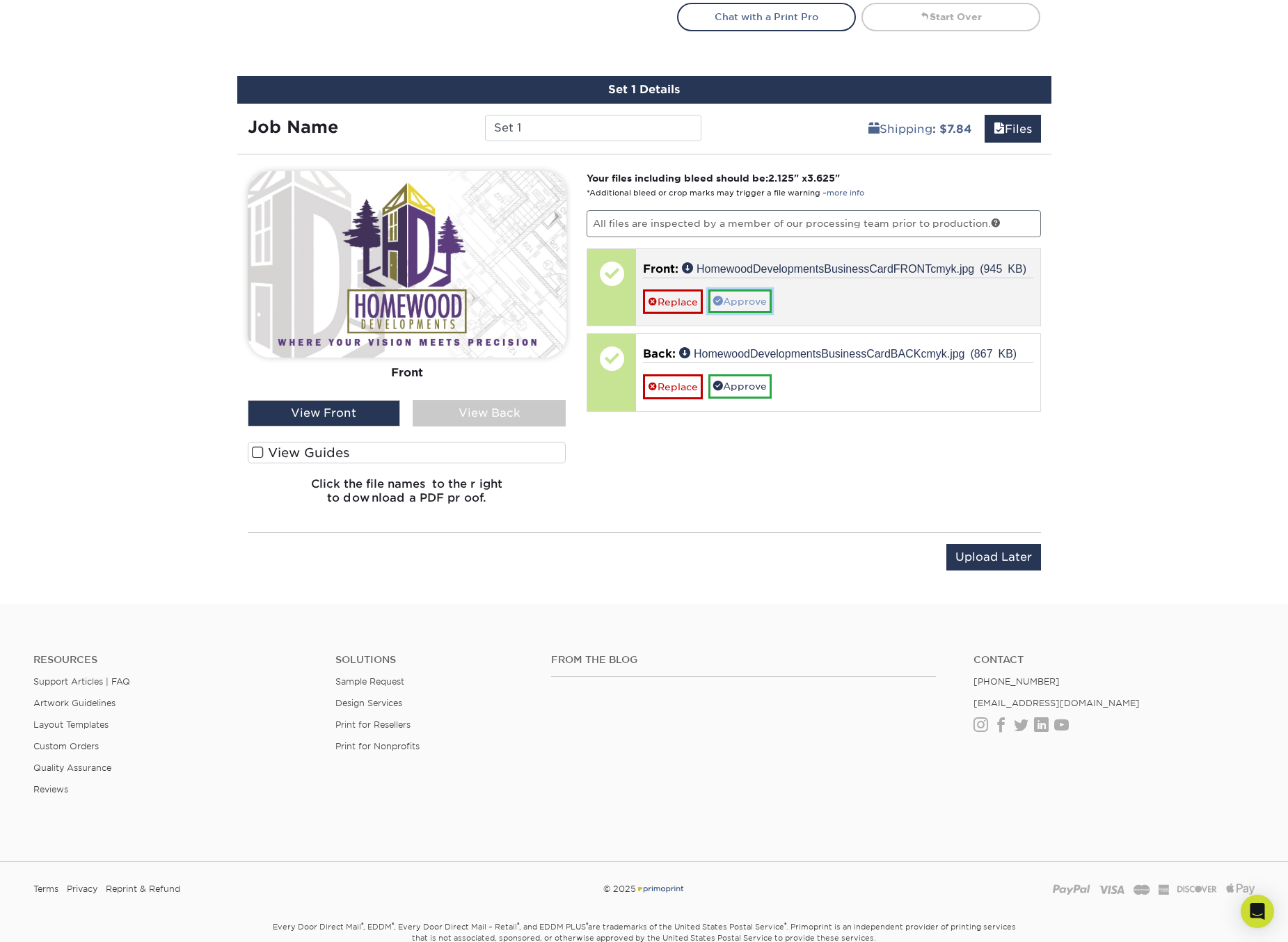
click at [743, 302] on link "Approve" at bounding box center [739, 301] width 63 height 24
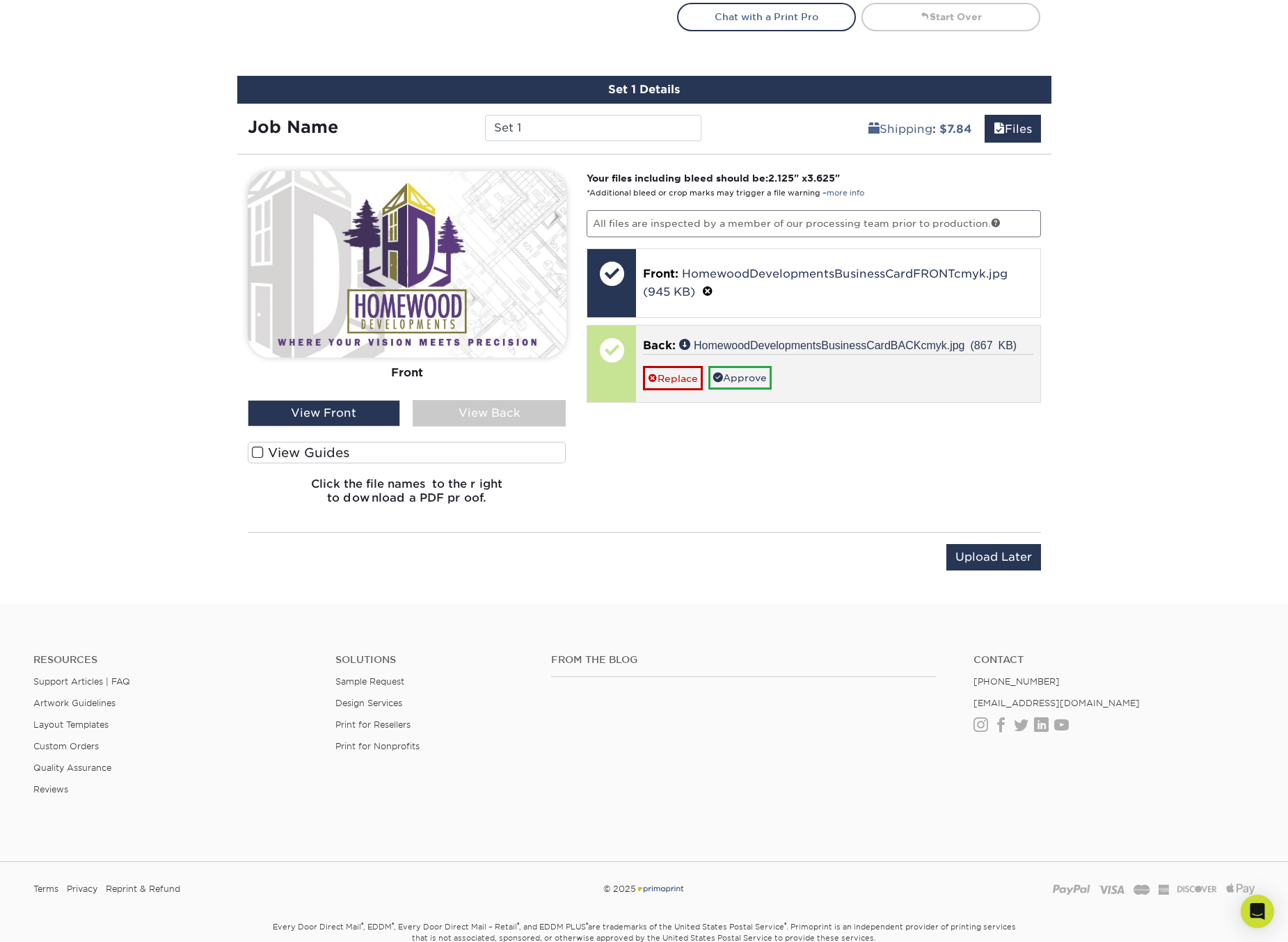
click at [850, 367] on div "Replace Approve" at bounding box center [838, 372] width 390 height 36
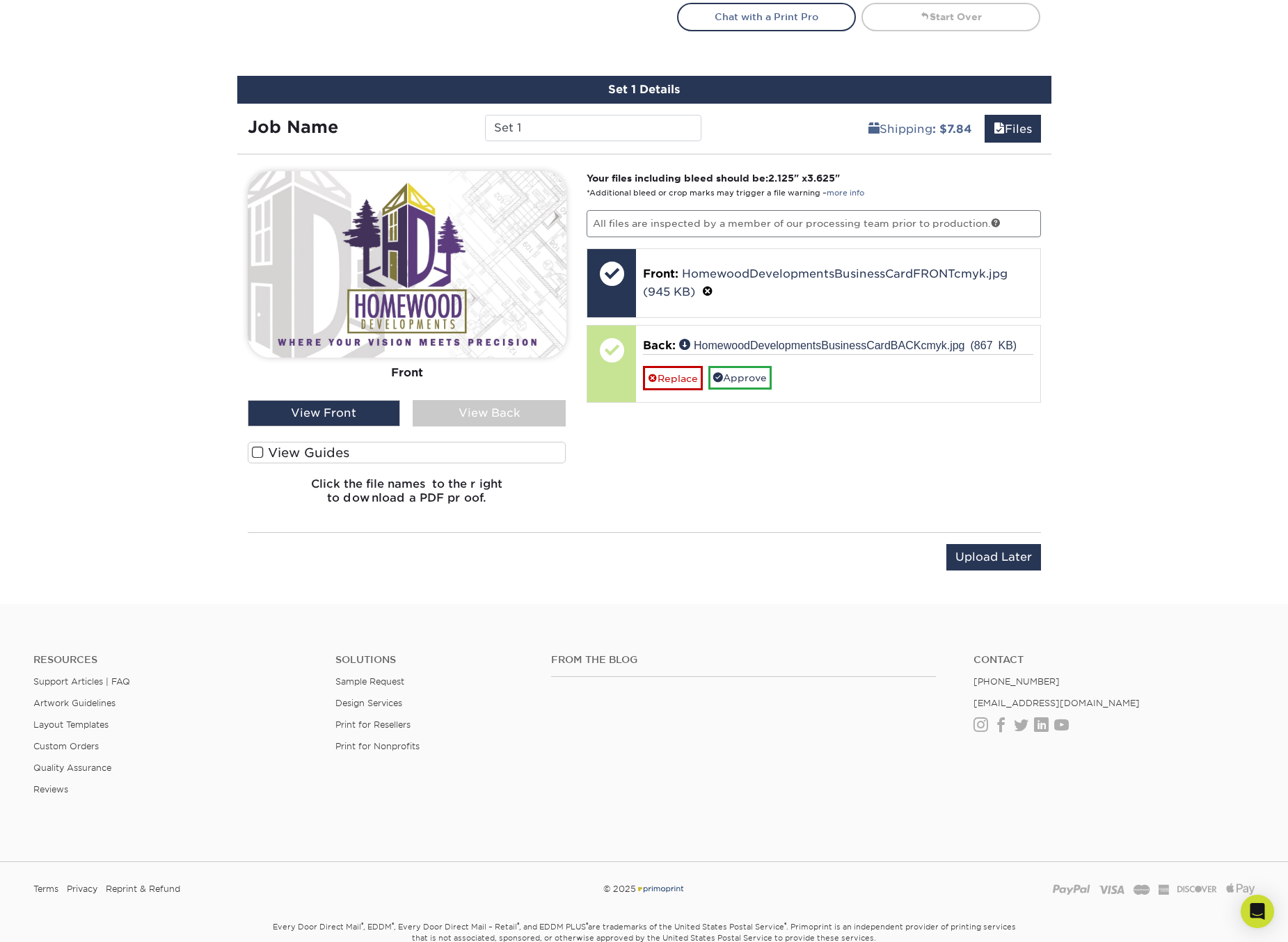
click at [491, 408] on div "View Back" at bounding box center [490, 413] width 153 height 27
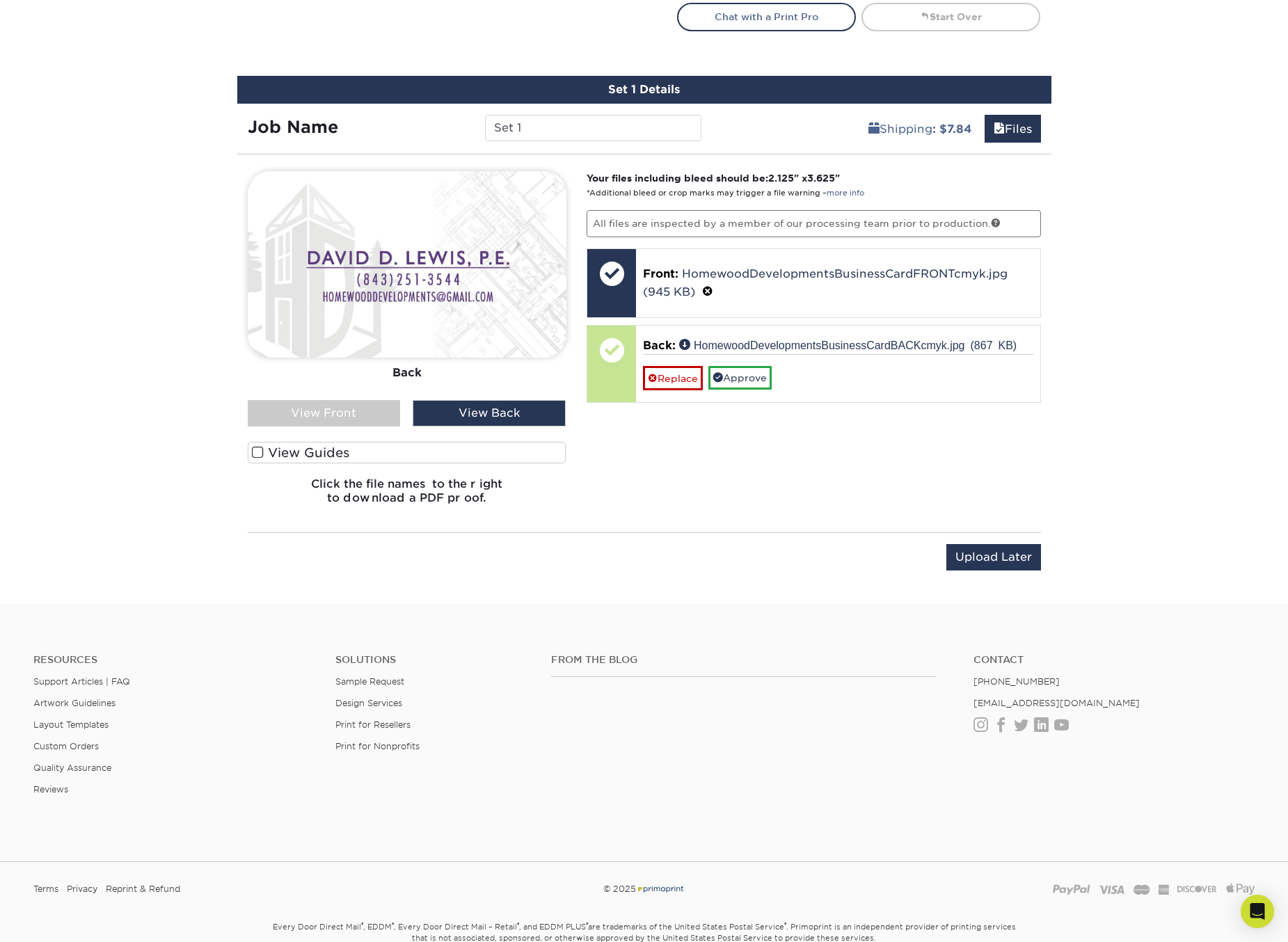
click at [373, 412] on div "View Front" at bounding box center [324, 413] width 153 height 27
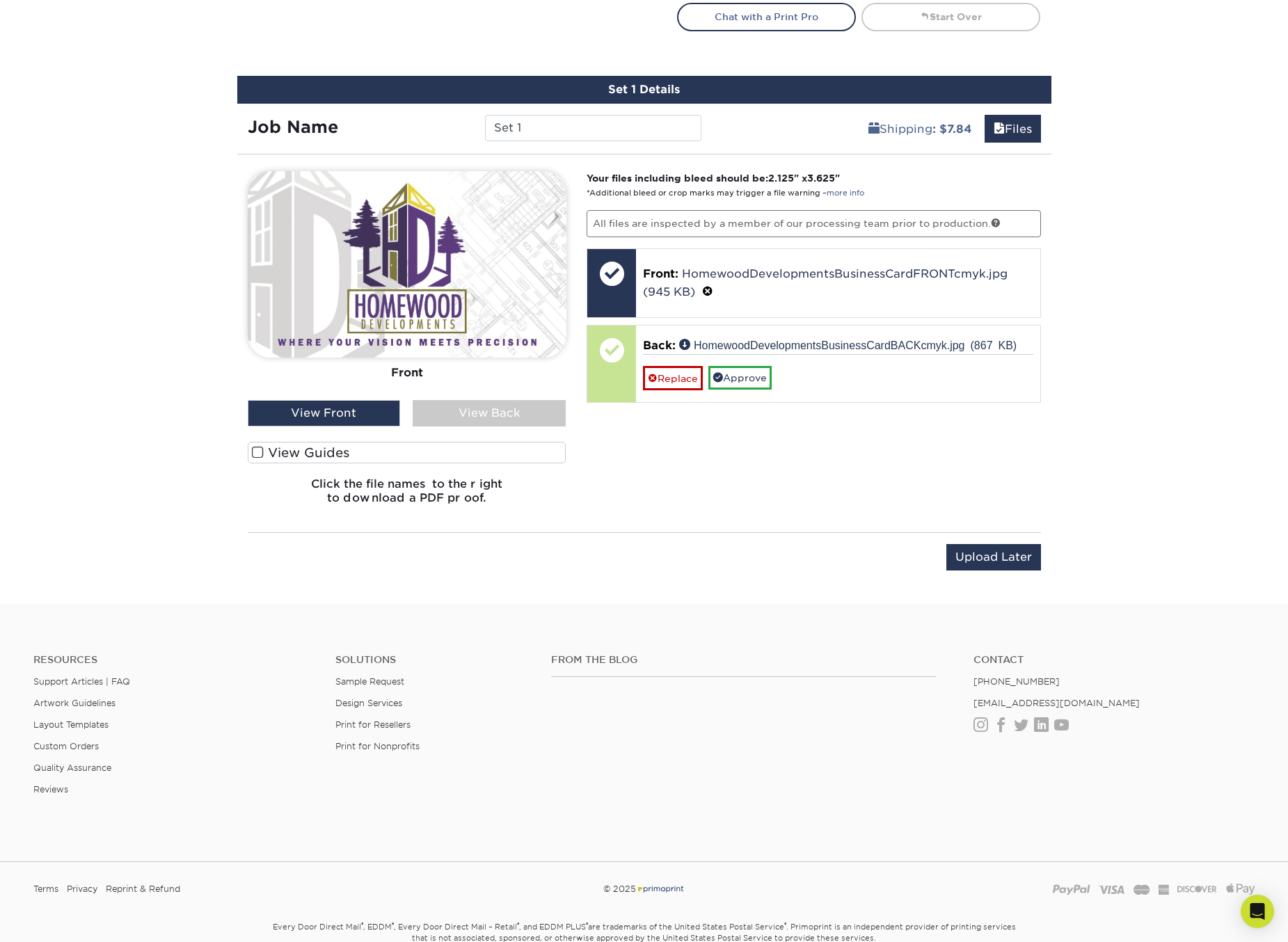
click at [515, 419] on div "View Back" at bounding box center [490, 413] width 153 height 27
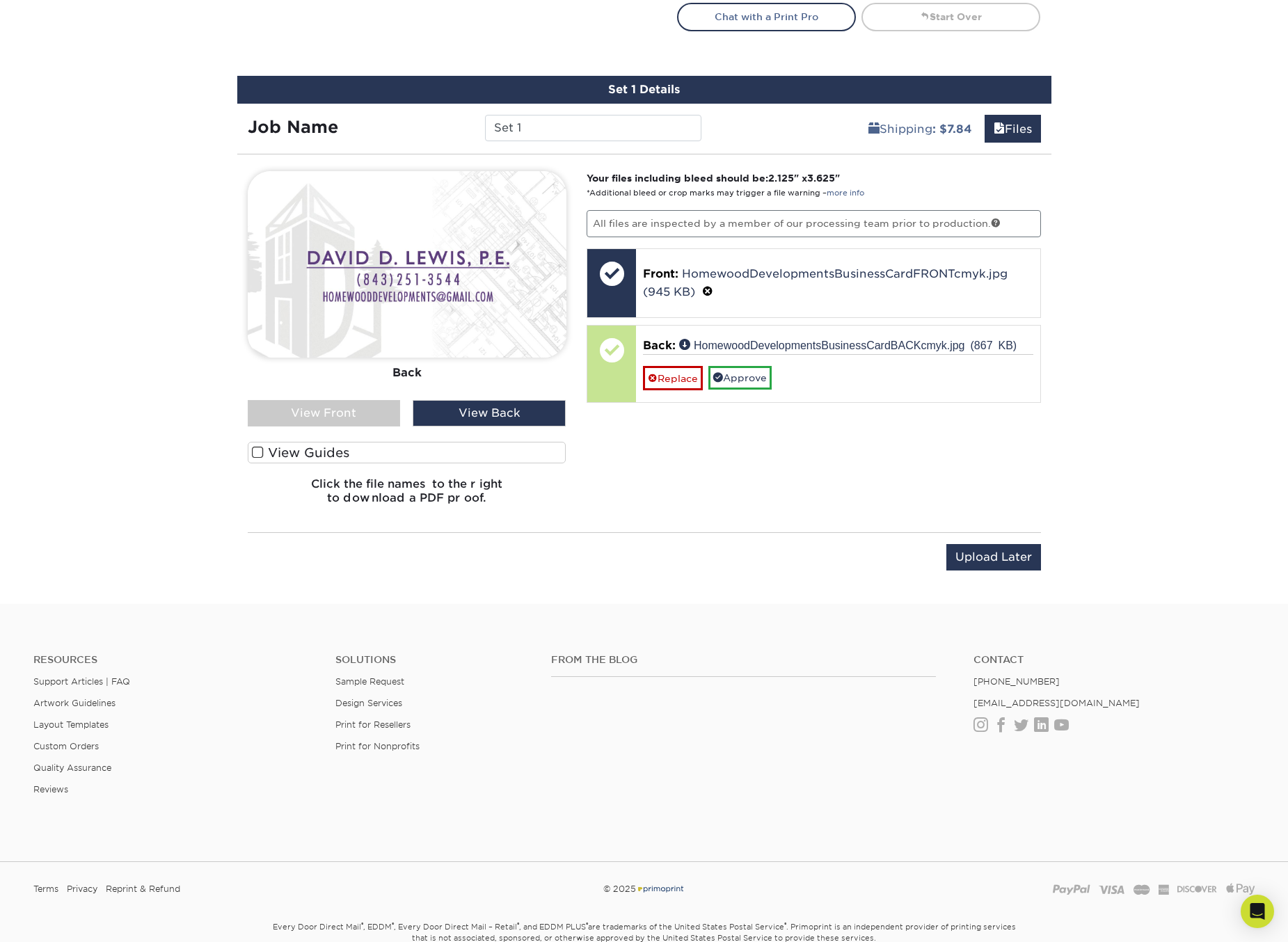
click at [365, 403] on div "View Front" at bounding box center [324, 413] width 153 height 27
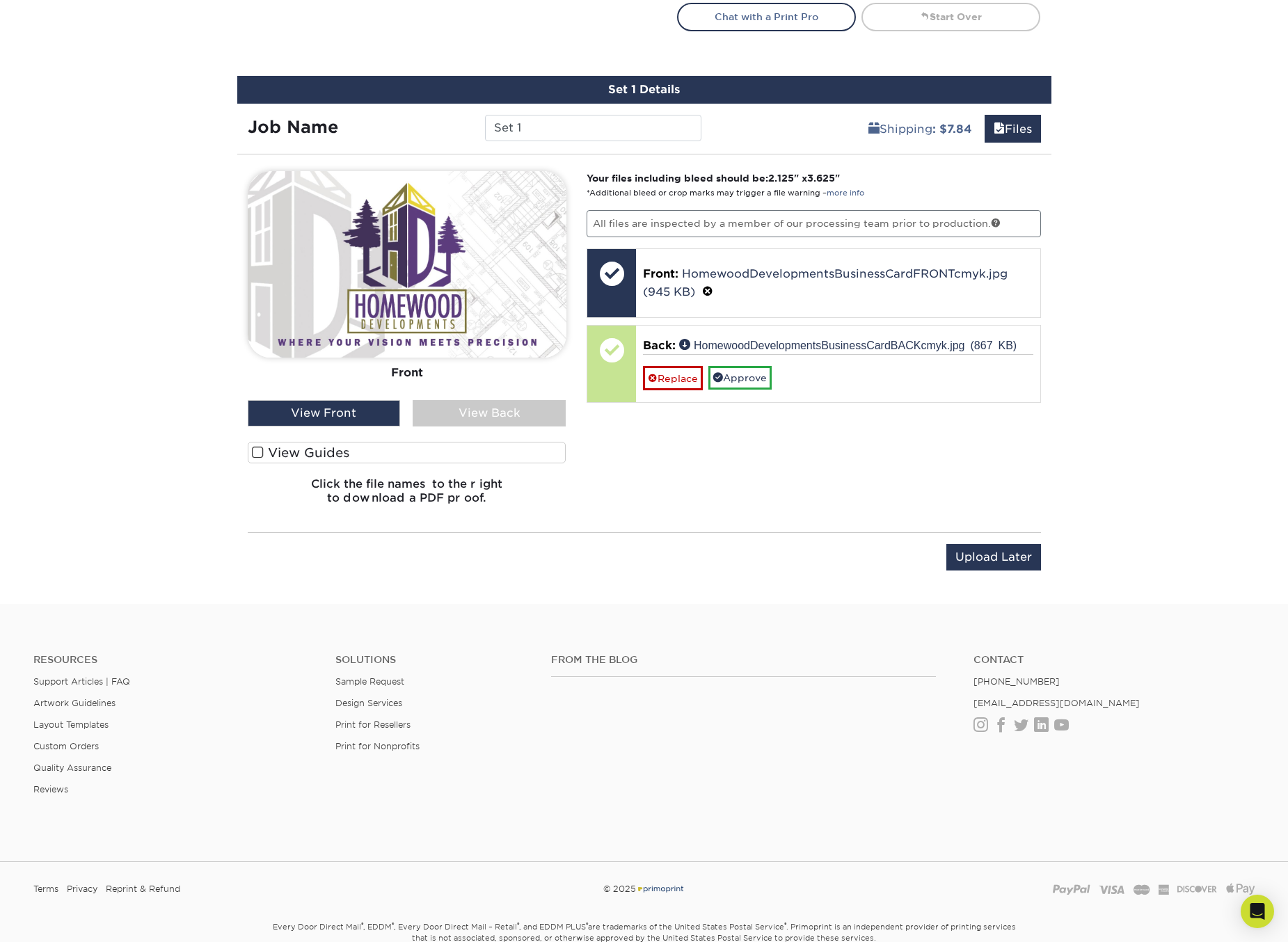
click at [507, 420] on div "View Back" at bounding box center [490, 413] width 153 height 27
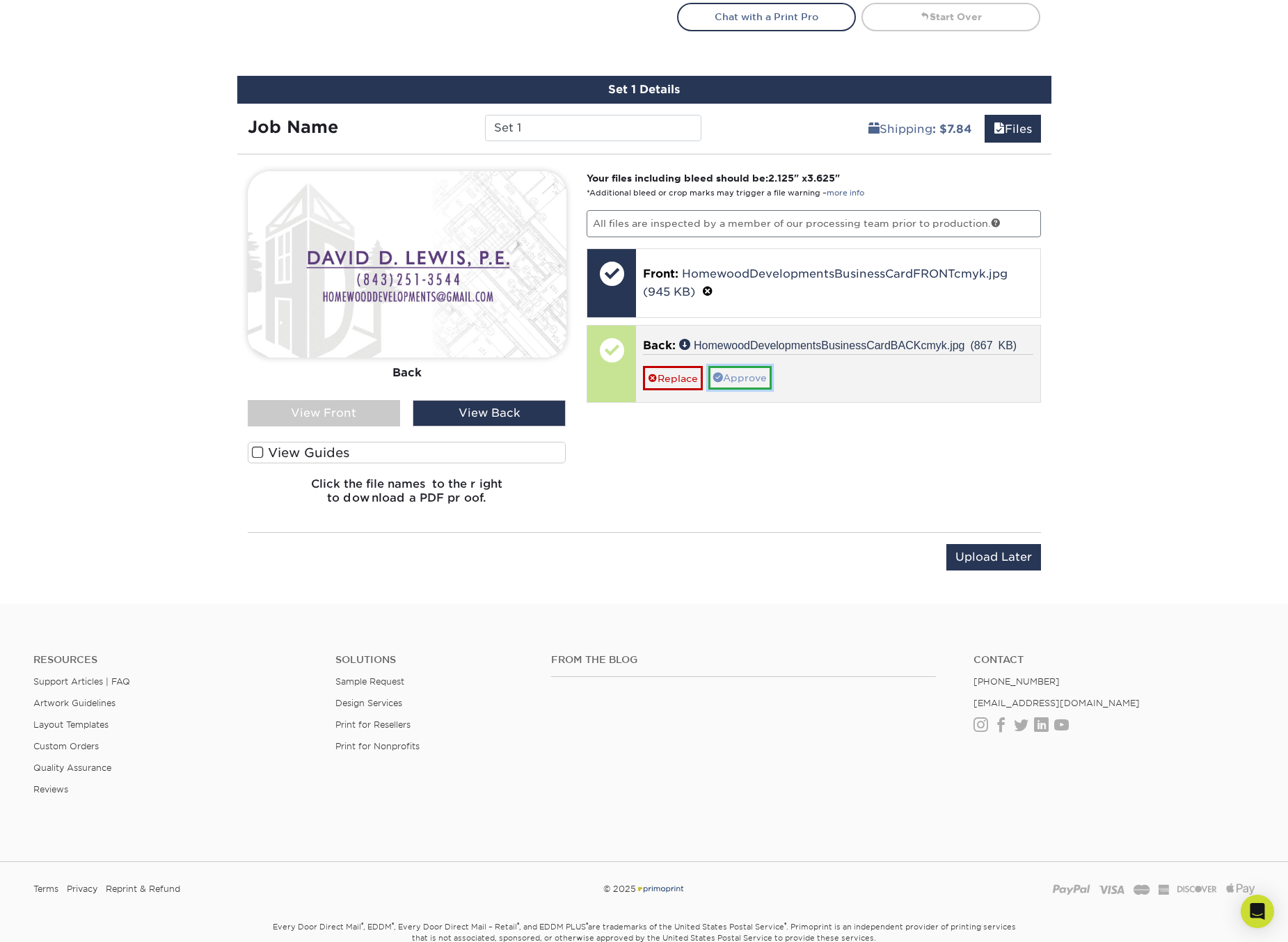
click at [737, 380] on link "Approve" at bounding box center [739, 378] width 63 height 24
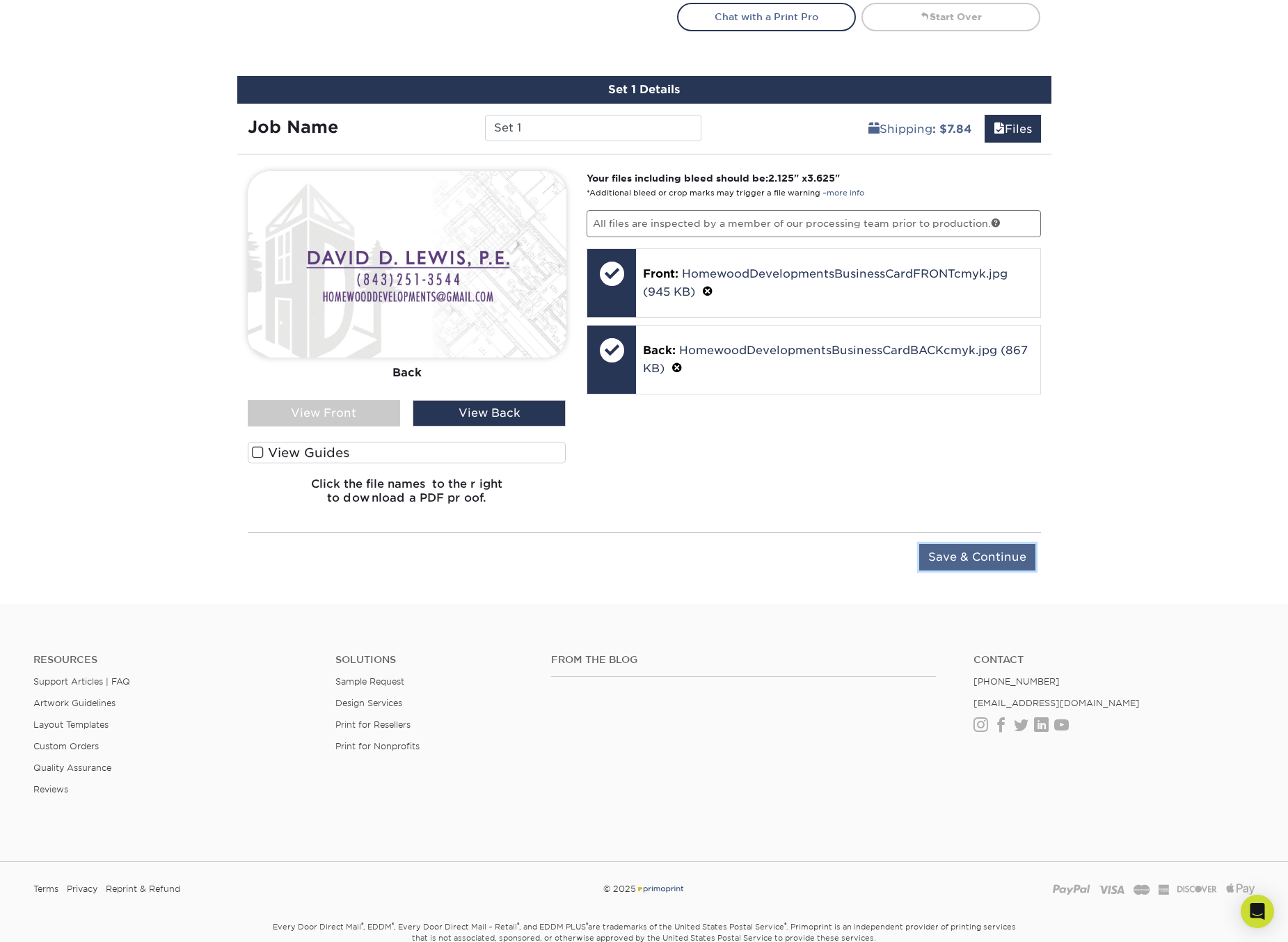
click at [971, 564] on input "Save & Continue" at bounding box center [977, 557] width 116 height 27
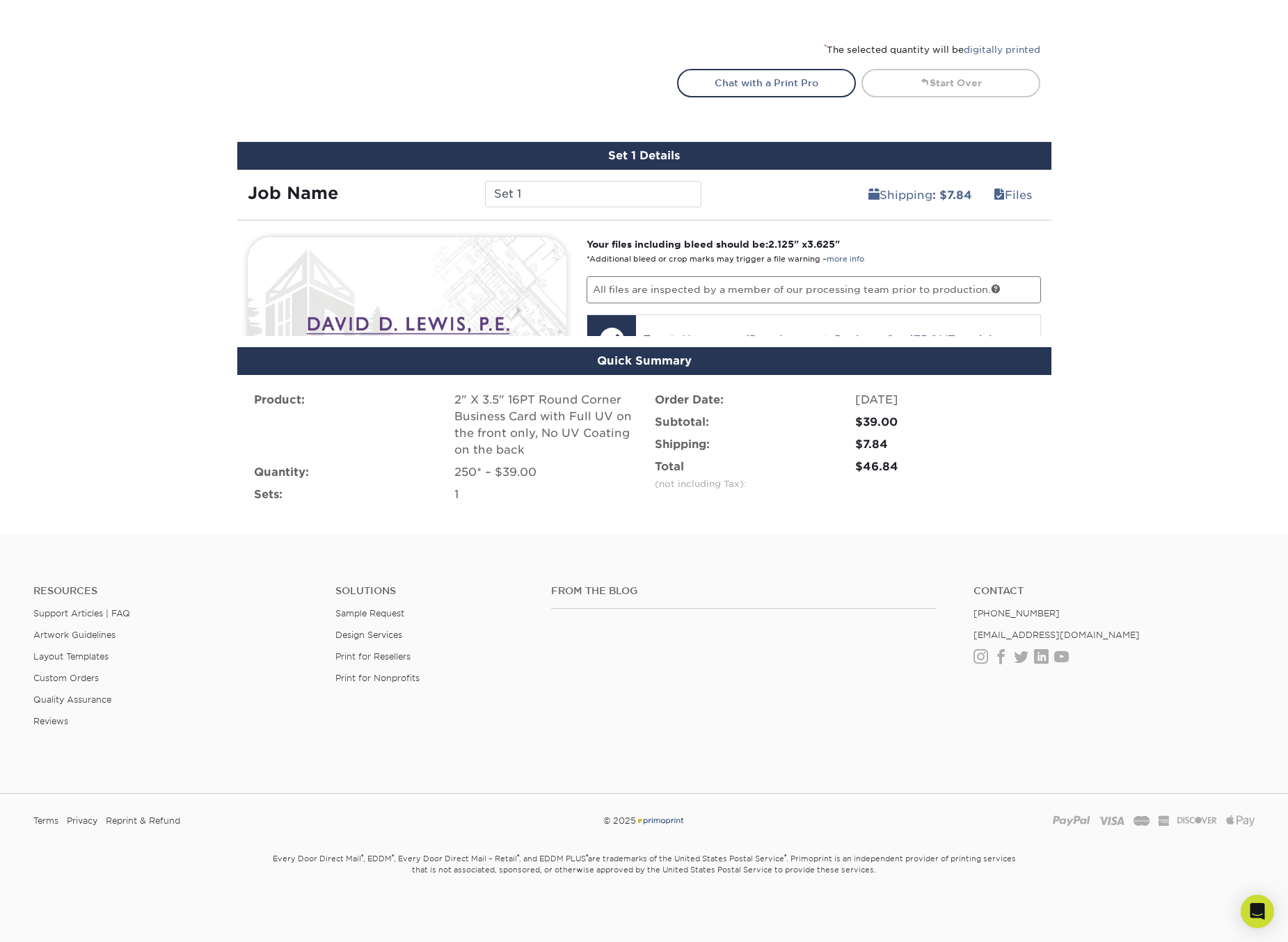
scroll to position [638, 0]
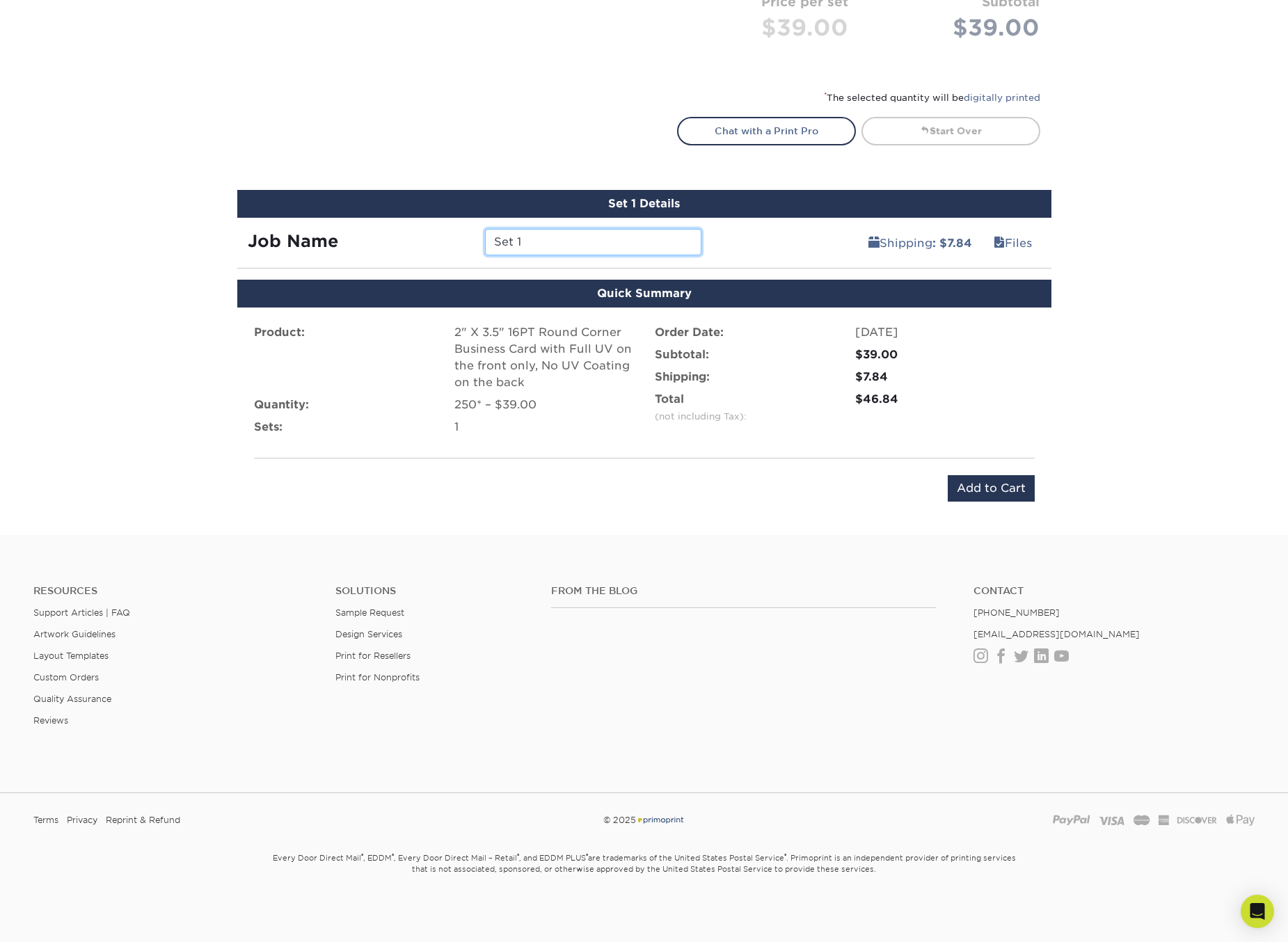
click at [573, 242] on input "Set 1" at bounding box center [593, 242] width 216 height 27
drag, startPoint x: 573, startPoint y: 242, endPoint x: 483, endPoint y: 240, distance: 90.0
click at [483, 240] on div "Set 1" at bounding box center [593, 242] width 237 height 27
type input "S"
type input "HD Set 1"
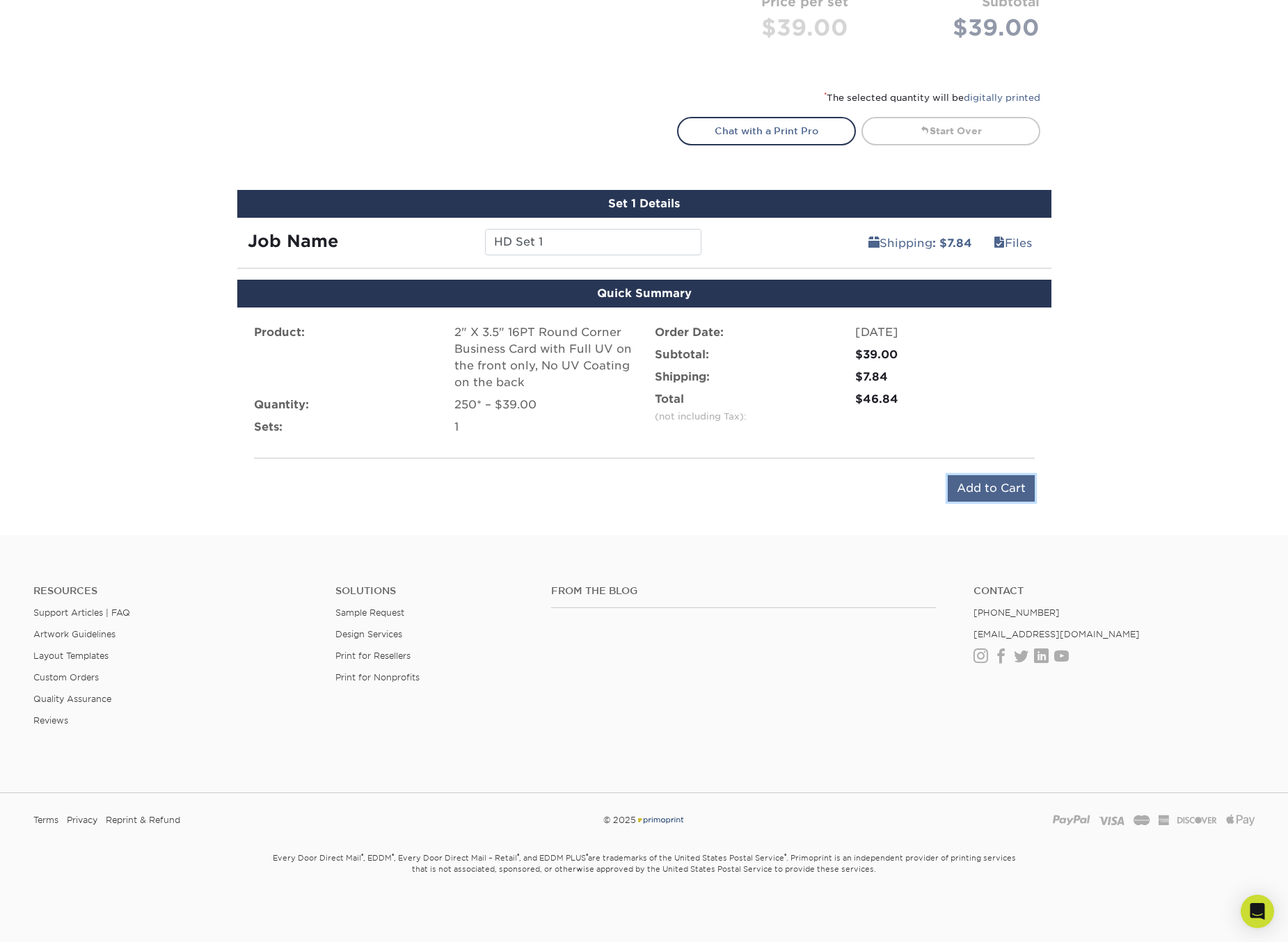
click at [980, 487] on input "Add to Cart" at bounding box center [991, 488] width 87 height 27
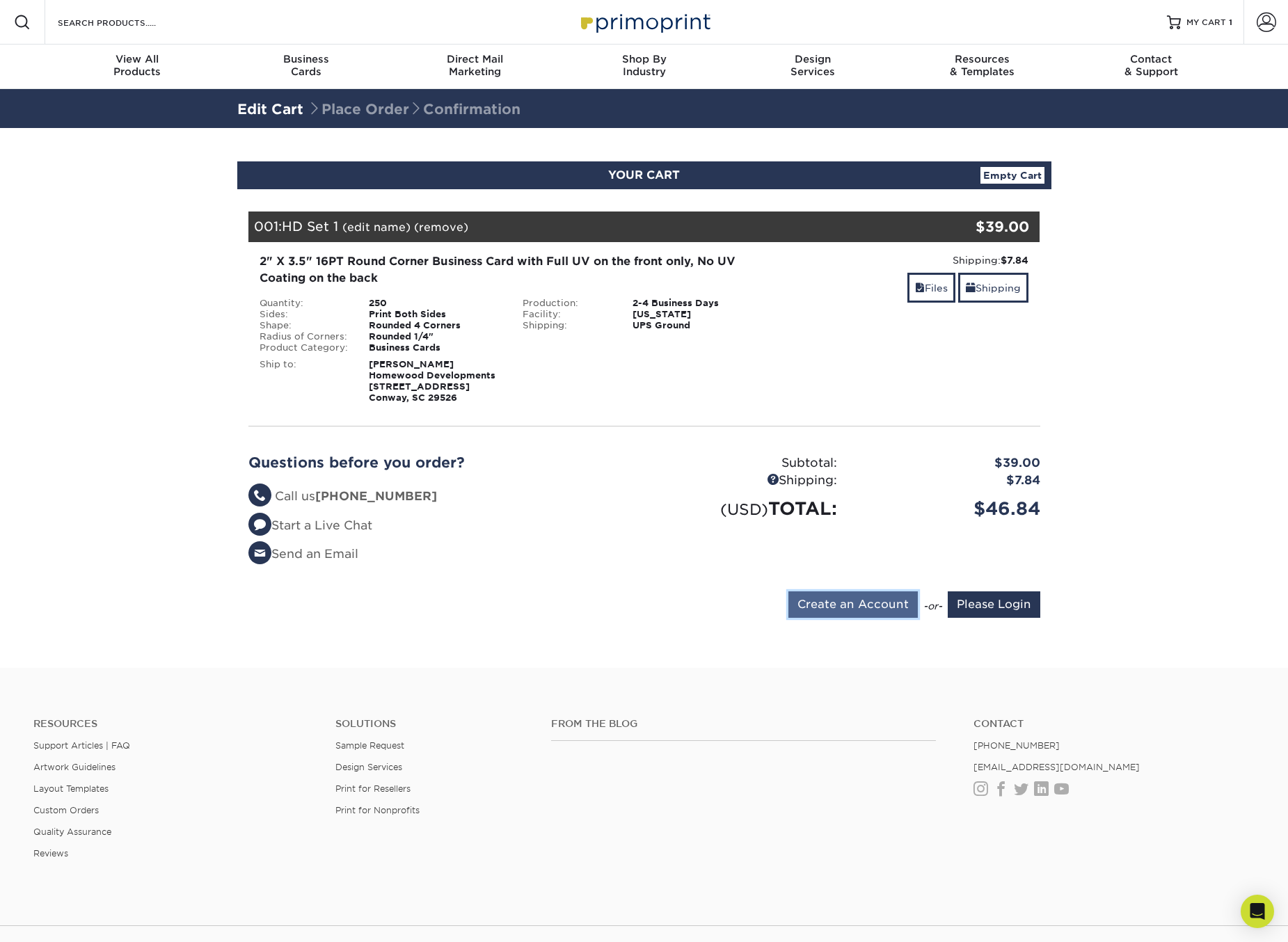
click at [879, 602] on input "Create an Account" at bounding box center [853, 604] width 130 height 27
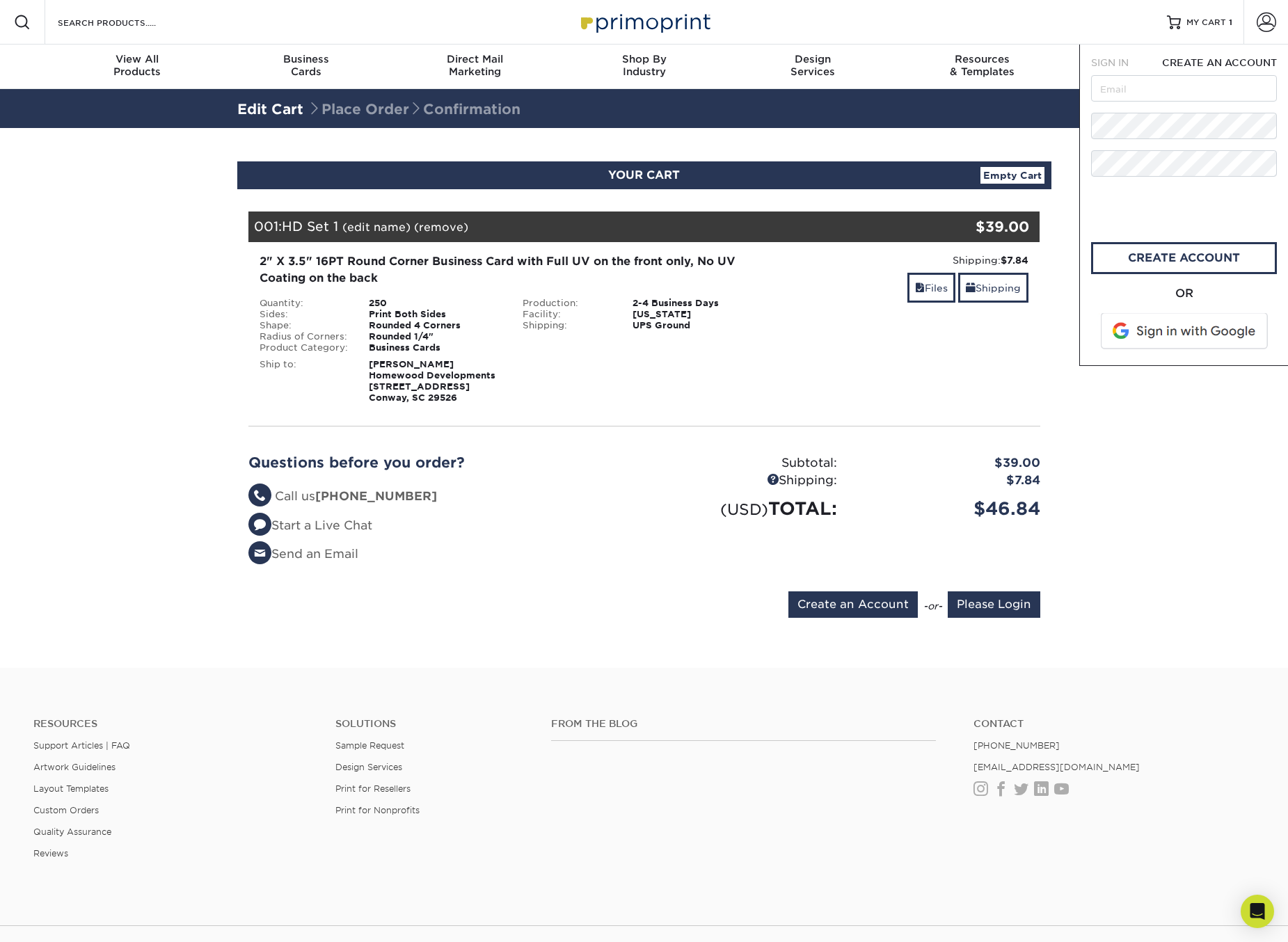
click at [1152, 334] on span at bounding box center [1185, 330] width 177 height 36
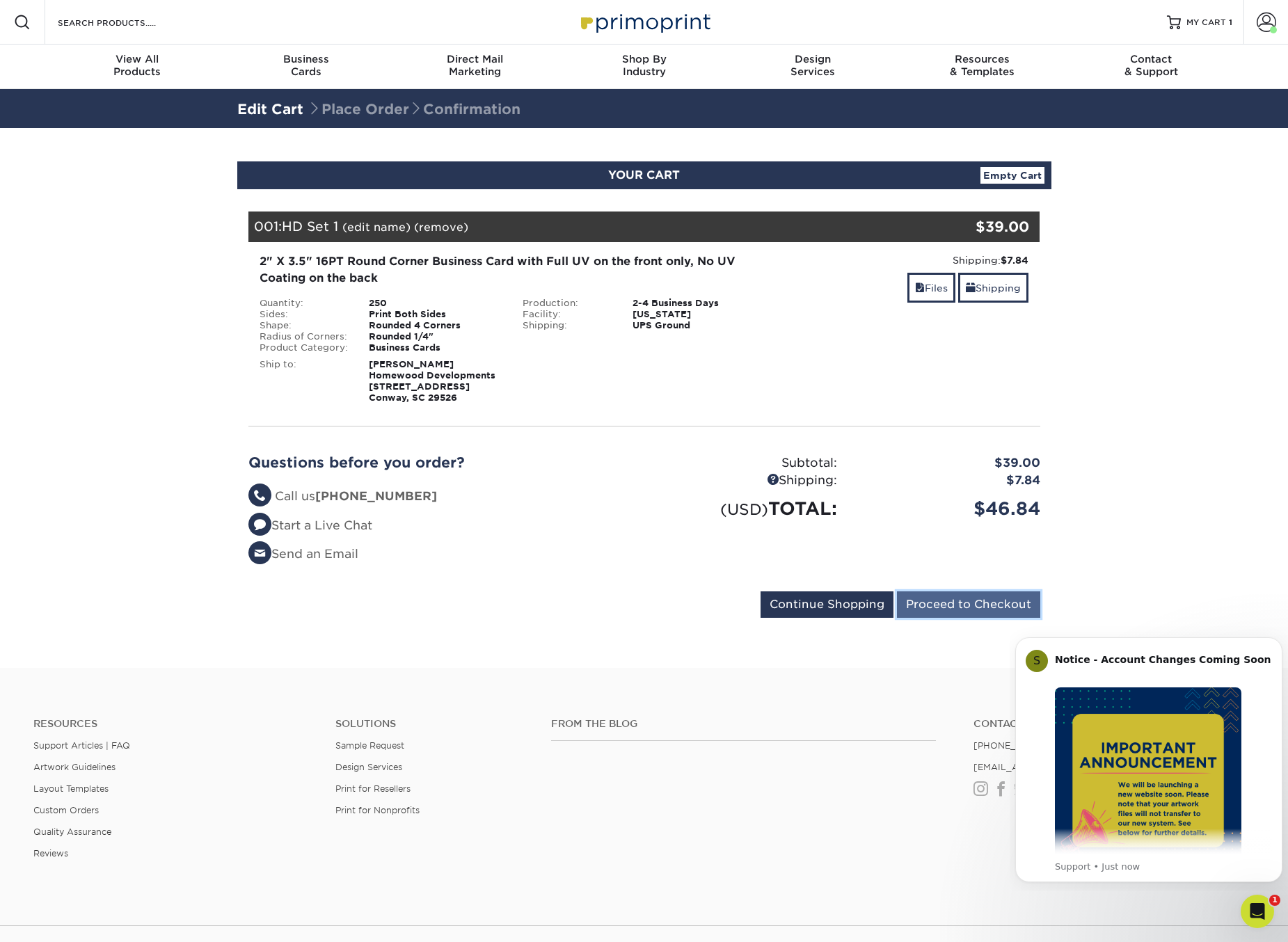
click at [931, 602] on input "Proceed to Checkout" at bounding box center [968, 604] width 144 height 27
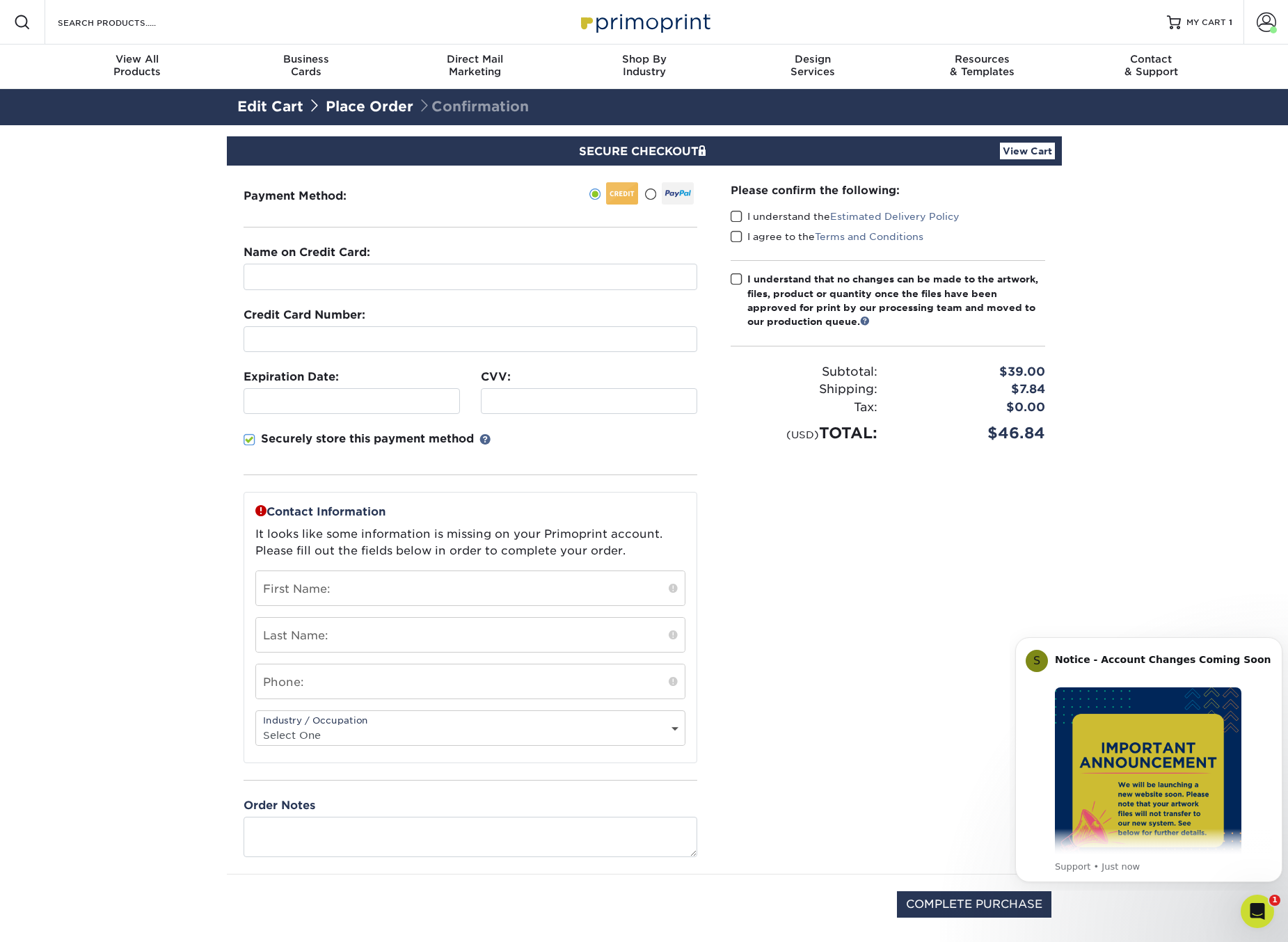
click at [329, 214] on div "Payment Method:" at bounding box center [470, 519] width 487 height 708
click at [340, 277] on input "text" at bounding box center [470, 276] width 453 height 27
type input "David D. Lewis"
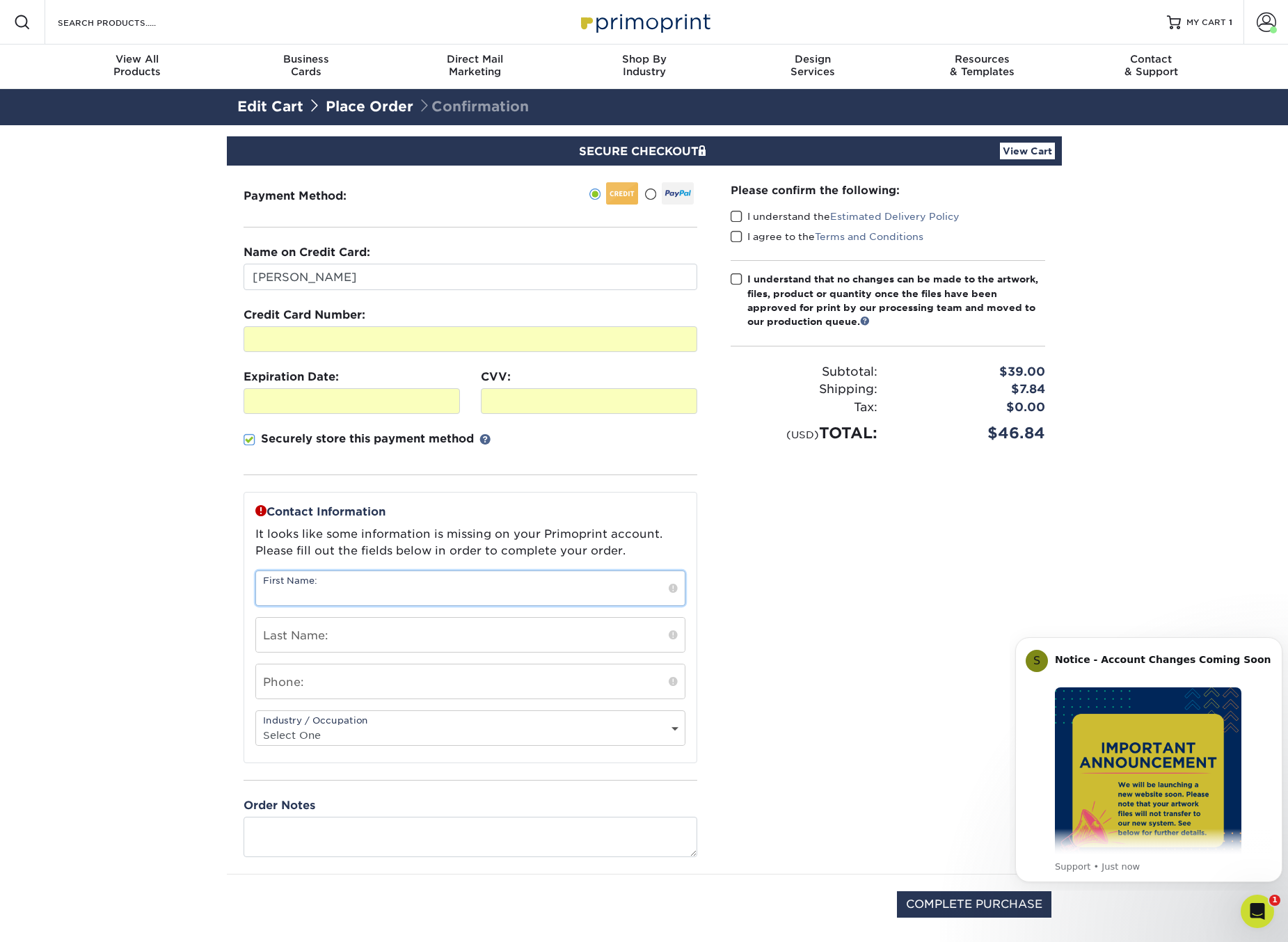
click at [370, 585] on input "text" at bounding box center [470, 588] width 429 height 34
type input "[PERSON_NAME]"
type input "Lewis"
type input "8432513544"
click at [346, 729] on select "Select One Administrative Executive Human Resources Construction Education Ente…" at bounding box center [470, 735] width 429 height 21
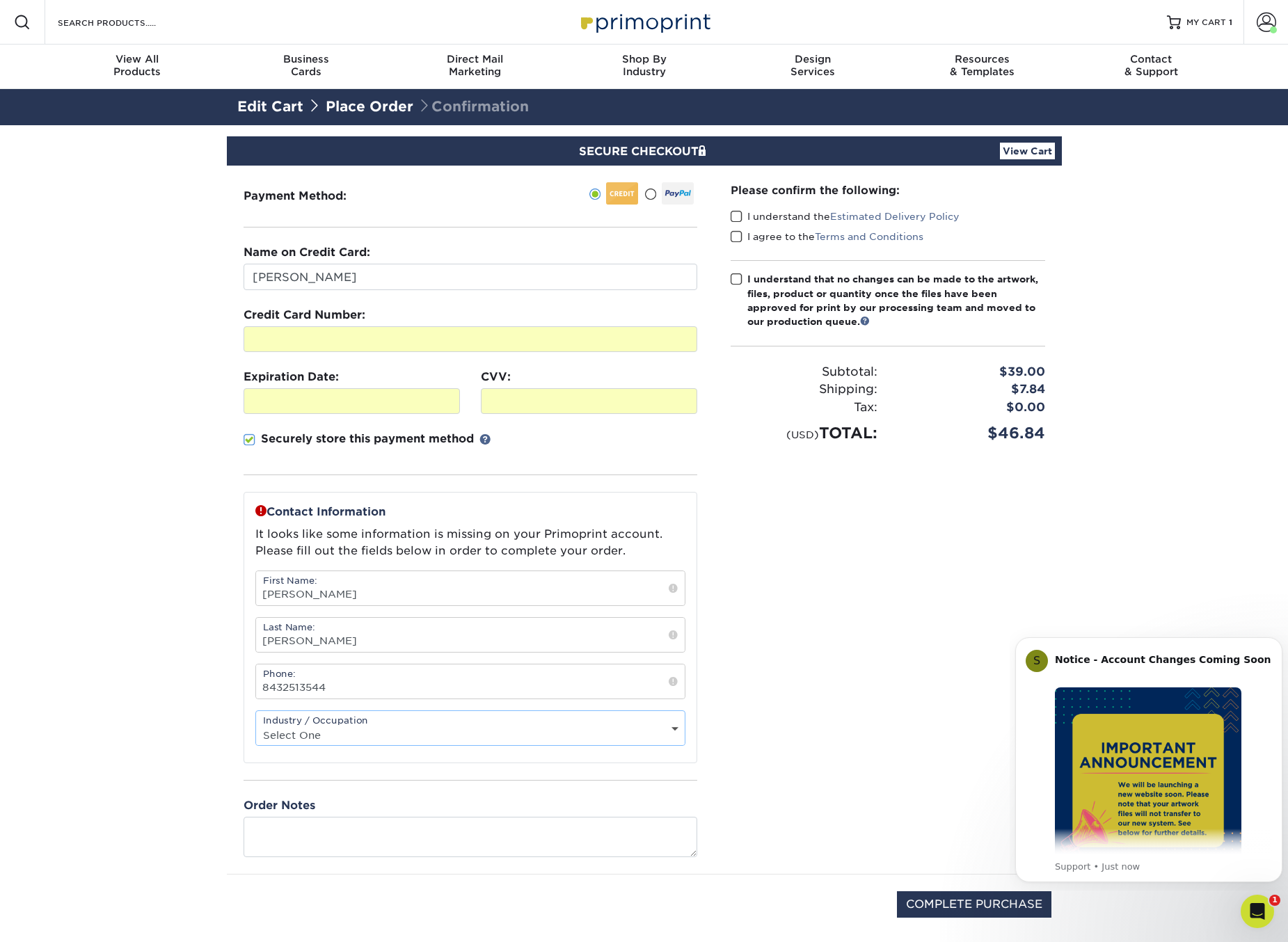
select select "5"
click at [256, 725] on select "Select One Administrative Executive Human Resources Construction Education Ente…" at bounding box center [470, 735] width 429 height 21
click at [736, 214] on span at bounding box center [736, 216] width 12 height 13
click at [0, 0] on input "I understand the Estimated Delivery Policy" at bounding box center [0, 0] width 0 height 0
click at [736, 234] on span at bounding box center [736, 236] width 12 height 13
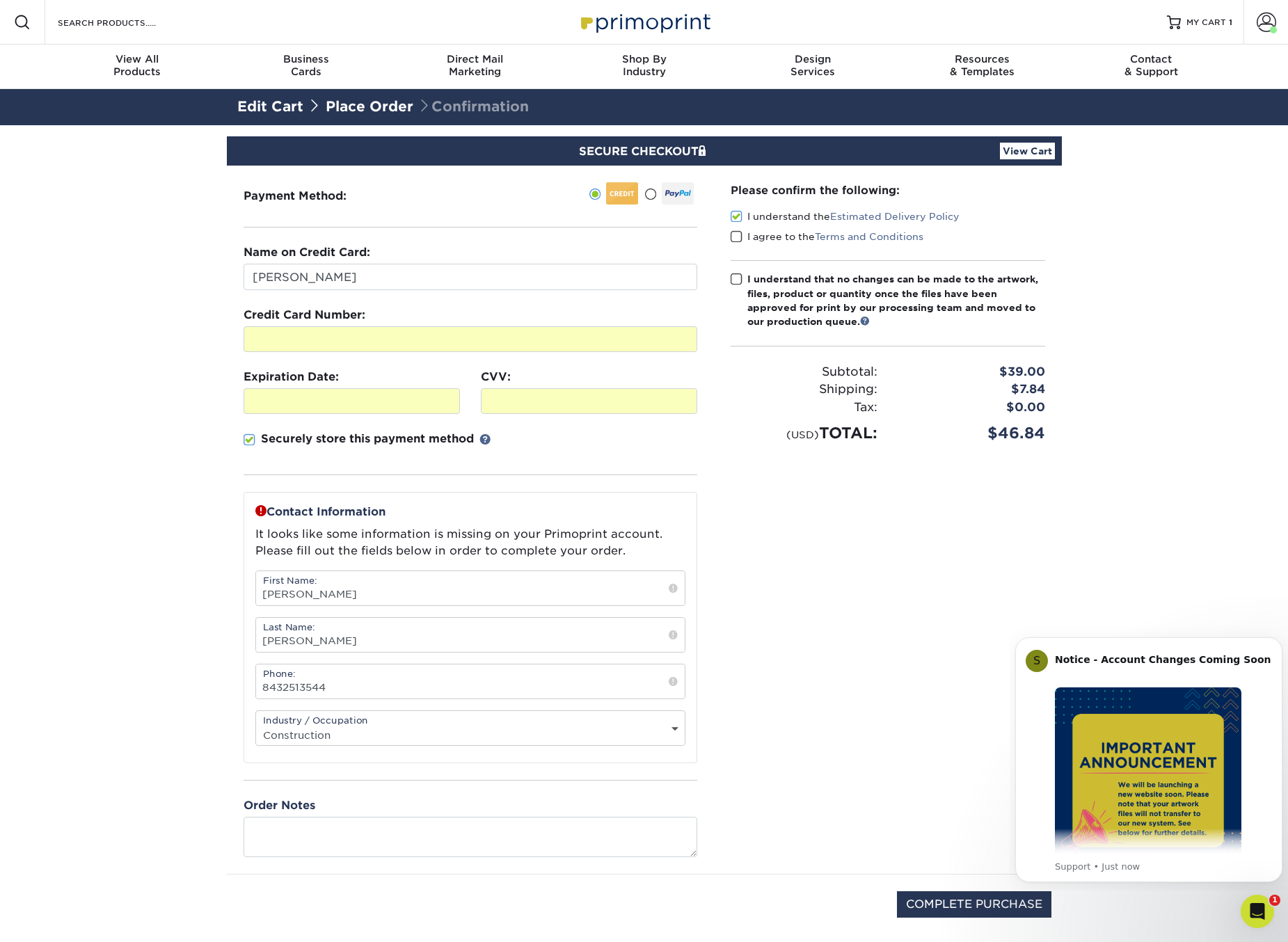
click at [0, 0] on input "I agree to the Terms and Conditions" at bounding box center [0, 0] width 0 height 0
click at [736, 275] on span at bounding box center [736, 278] width 12 height 13
click at [0, 0] on input "I understand that no changes can be made to the artwork, files, product or quan…" at bounding box center [0, 0] width 0 height 0
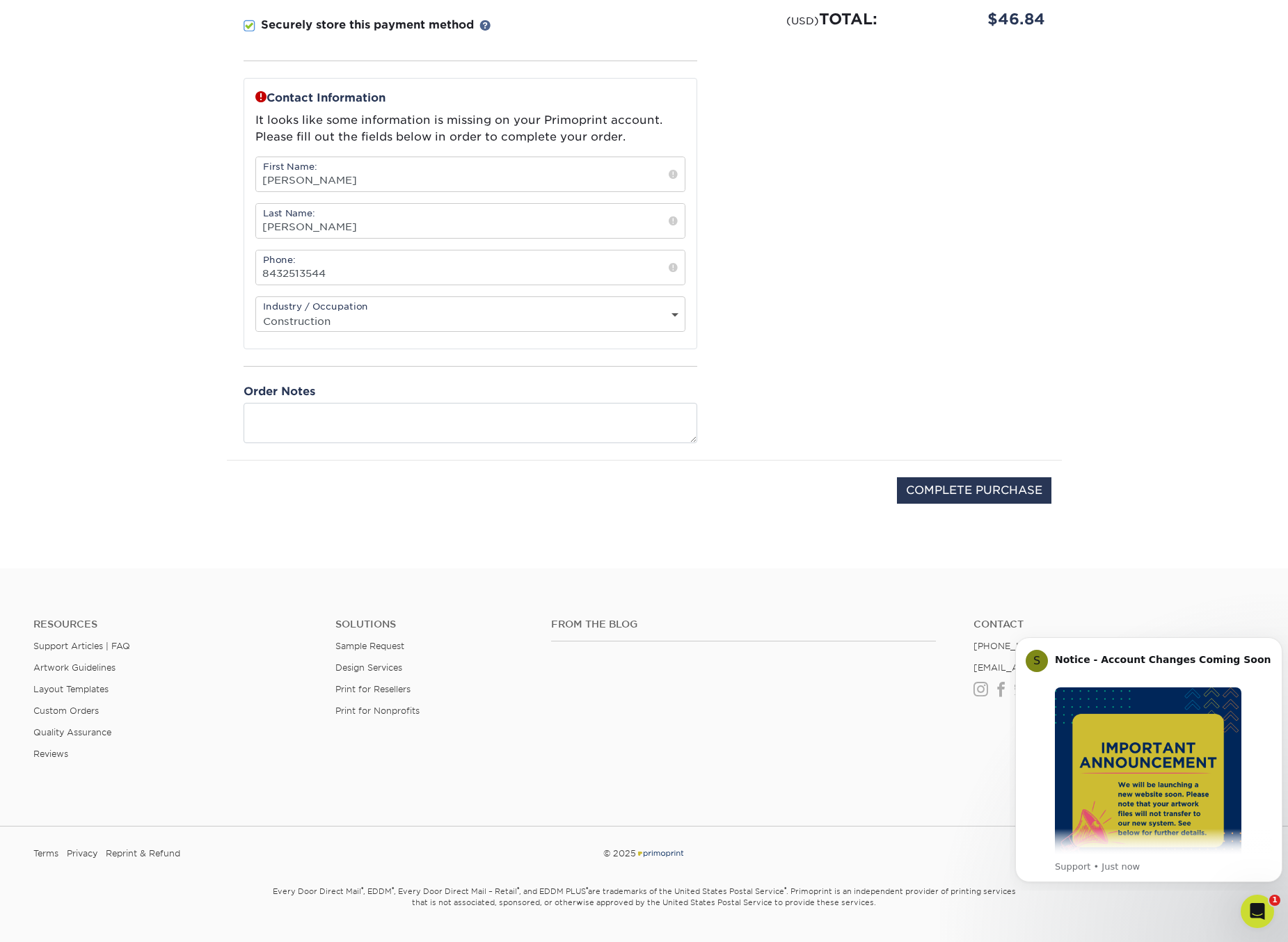
scroll to position [418, 0]
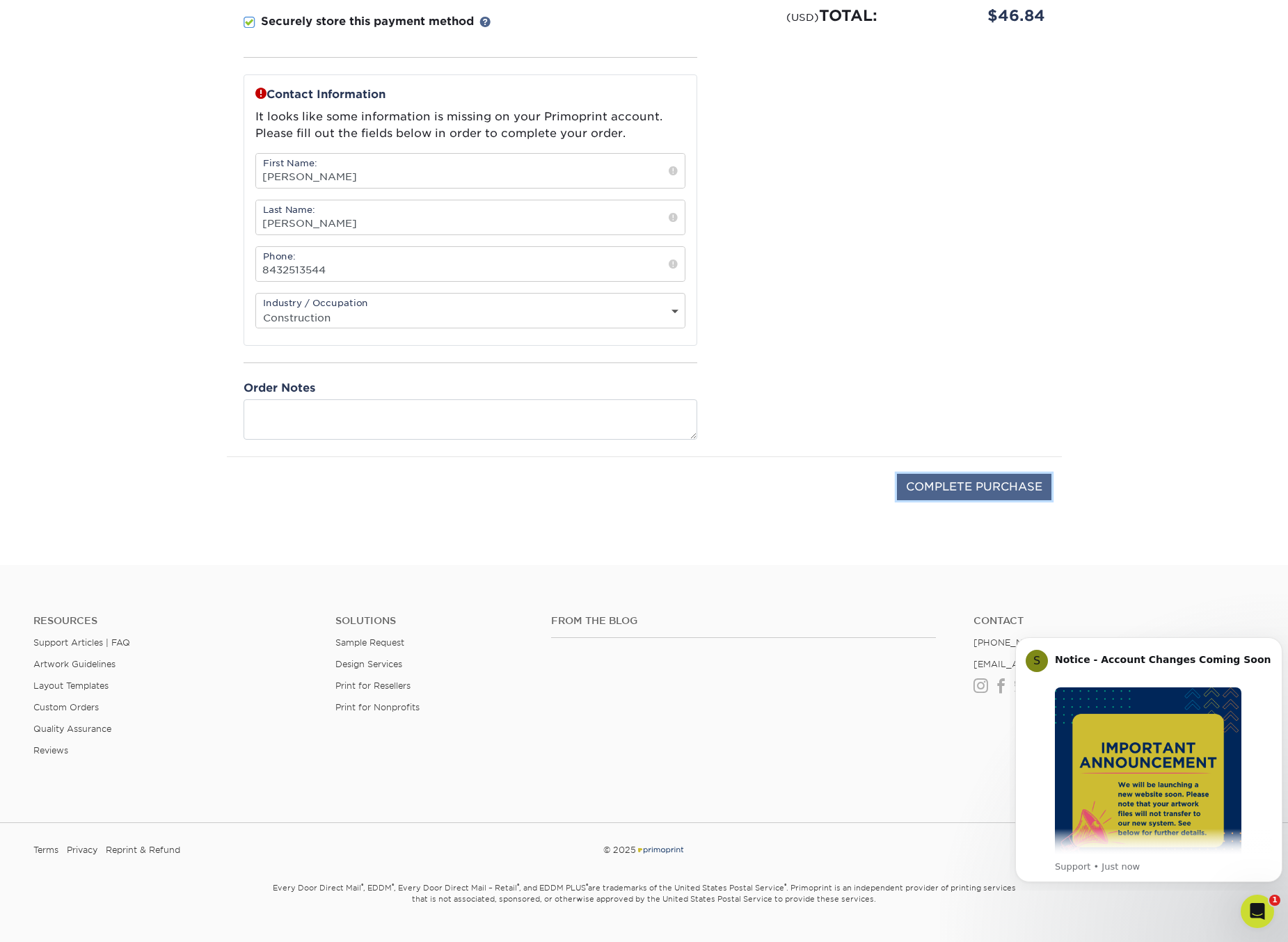
click at [960, 494] on input "COMPLETE PURCHASE" at bounding box center [973, 487] width 154 height 27
type input "PROCESSING, PLEASE WAIT..."
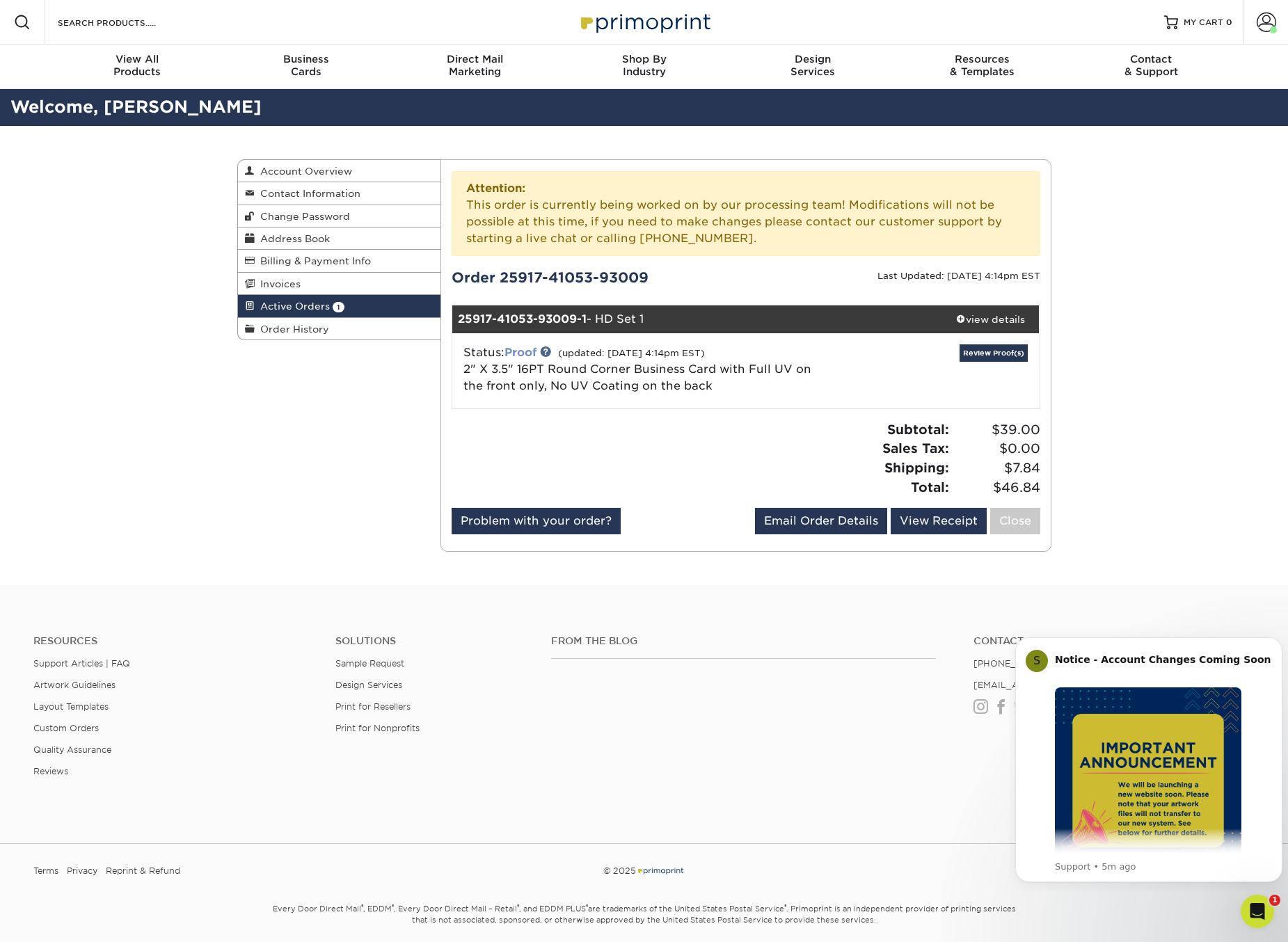
click at [520, 352] on link "Proof" at bounding box center [520, 352] width 32 height 13
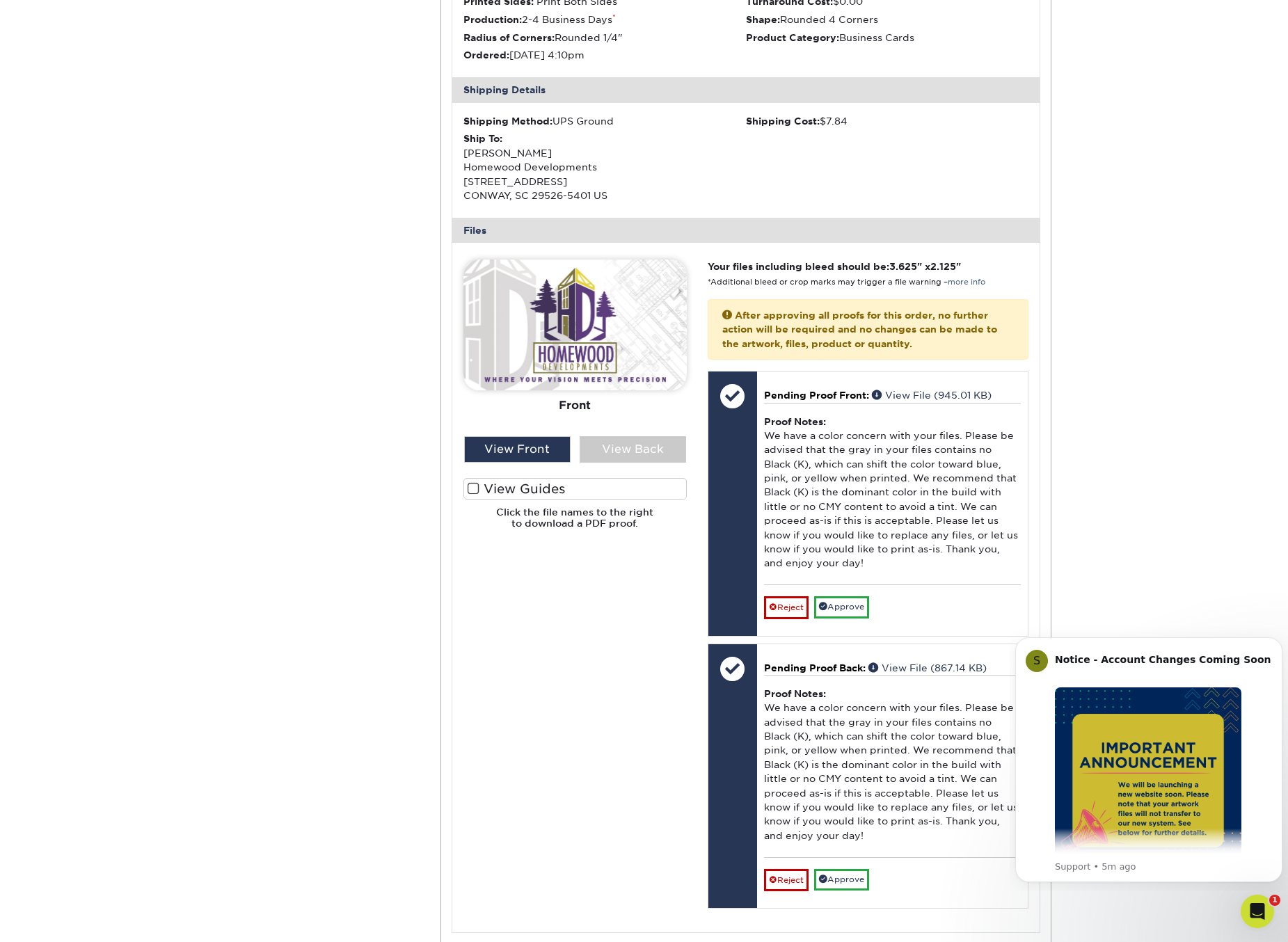
scroll to position [487, 0]
click at [644, 449] on div "View Back" at bounding box center [632, 448] width 106 height 27
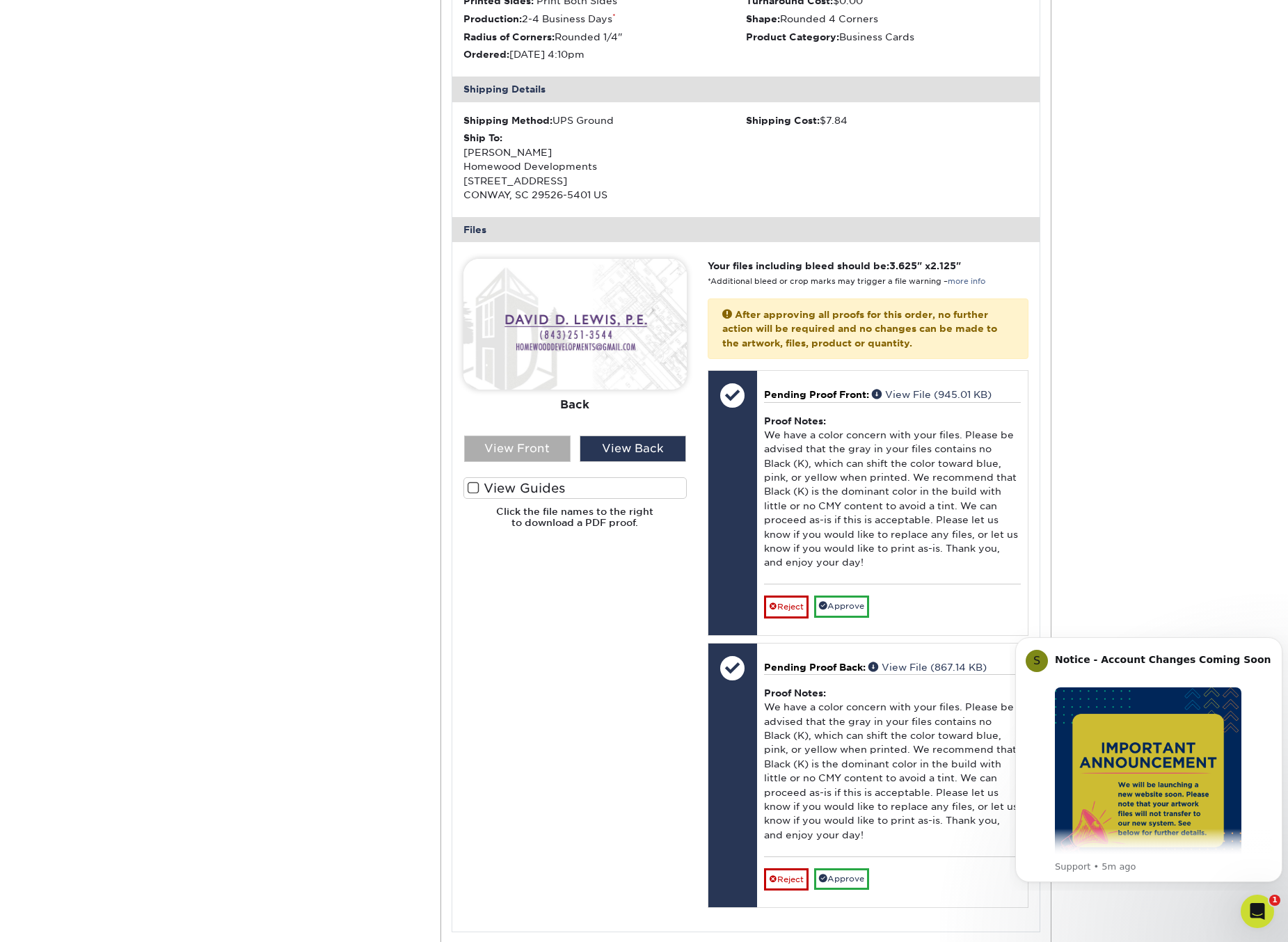
click at [534, 448] on div "View Front" at bounding box center [517, 448] width 106 height 27
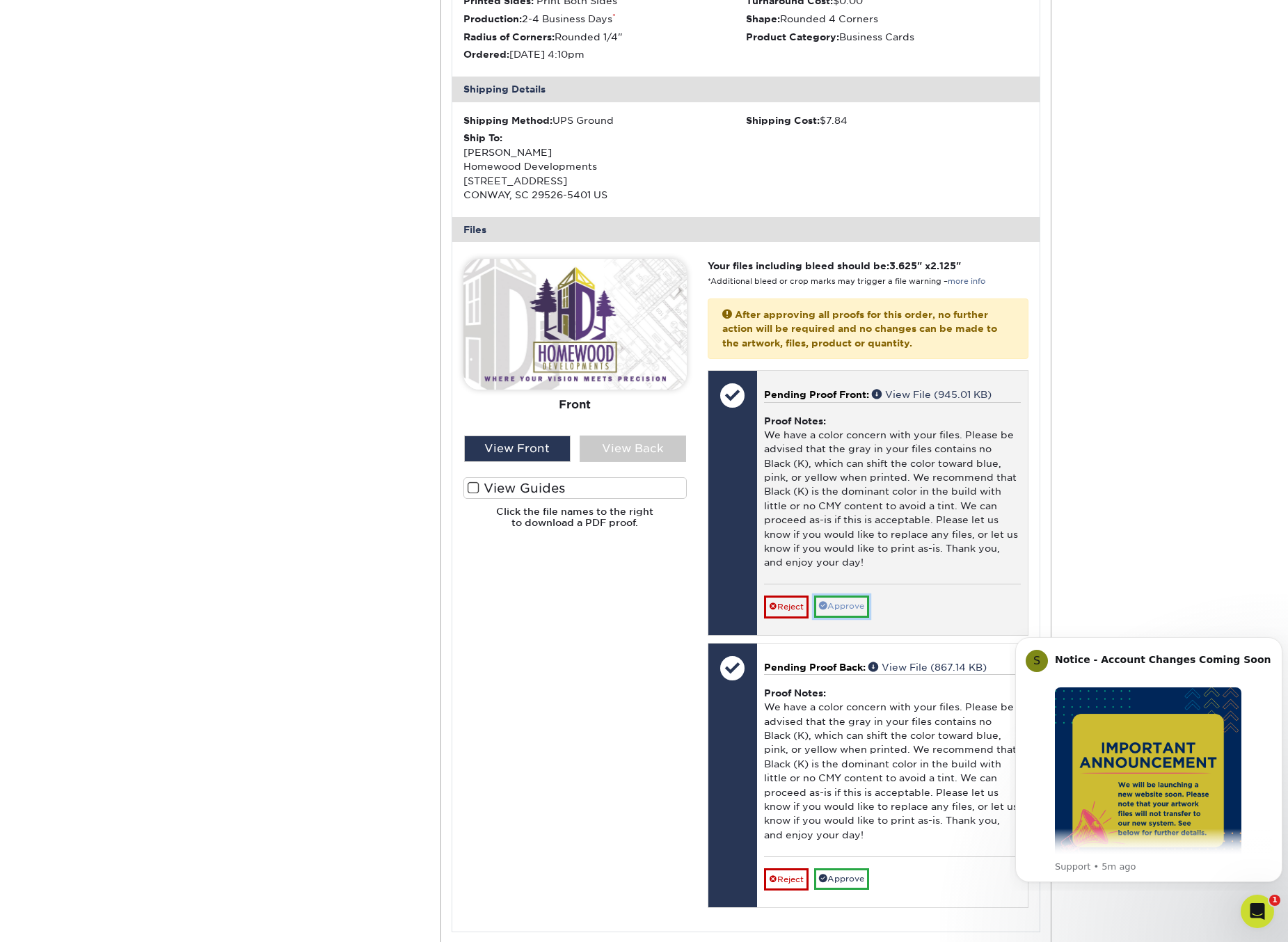
click at [830, 605] on link "Approve" at bounding box center [842, 607] width 55 height 22
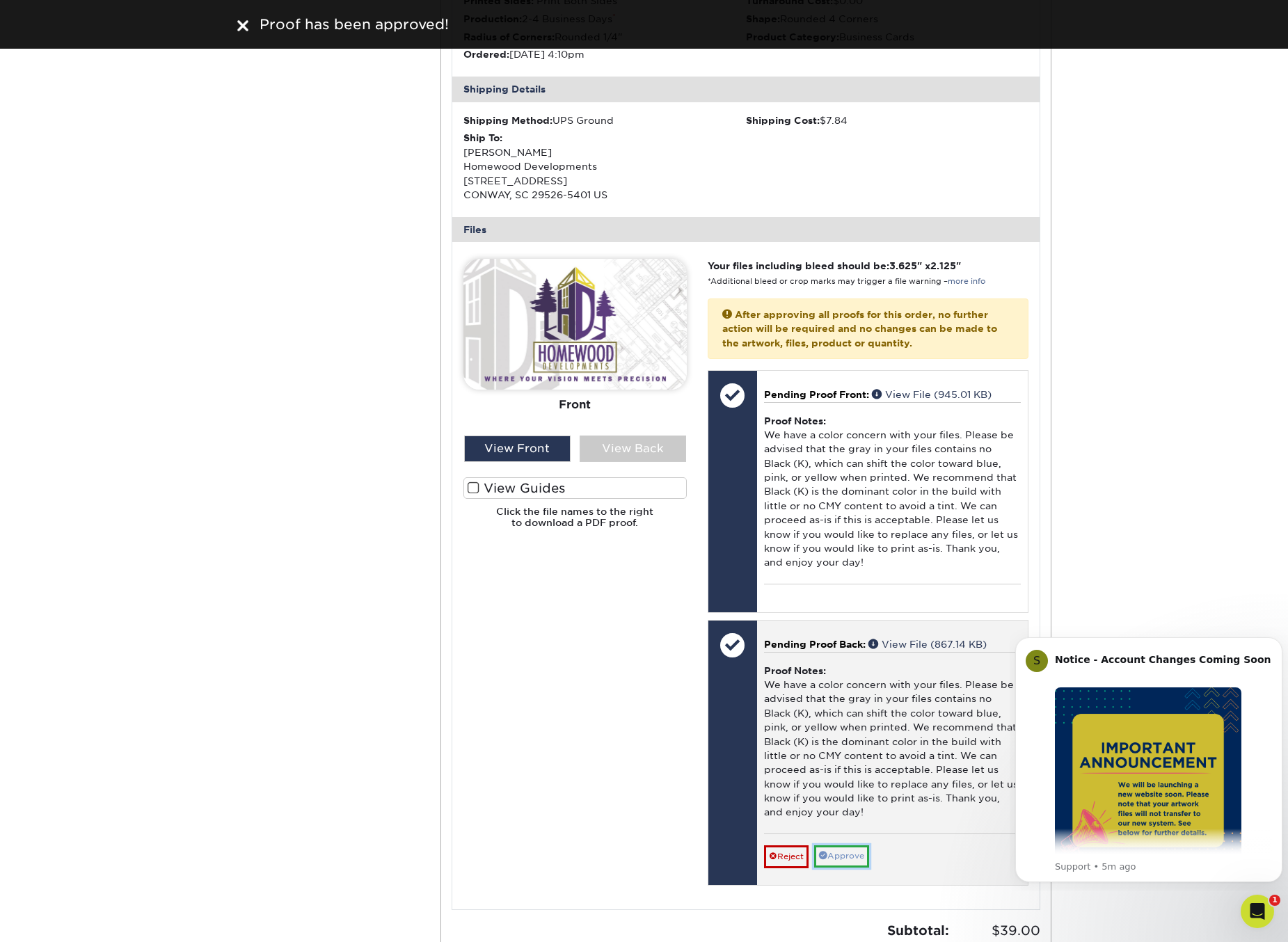
click at [852, 858] on link "Approve" at bounding box center [842, 856] width 55 height 22
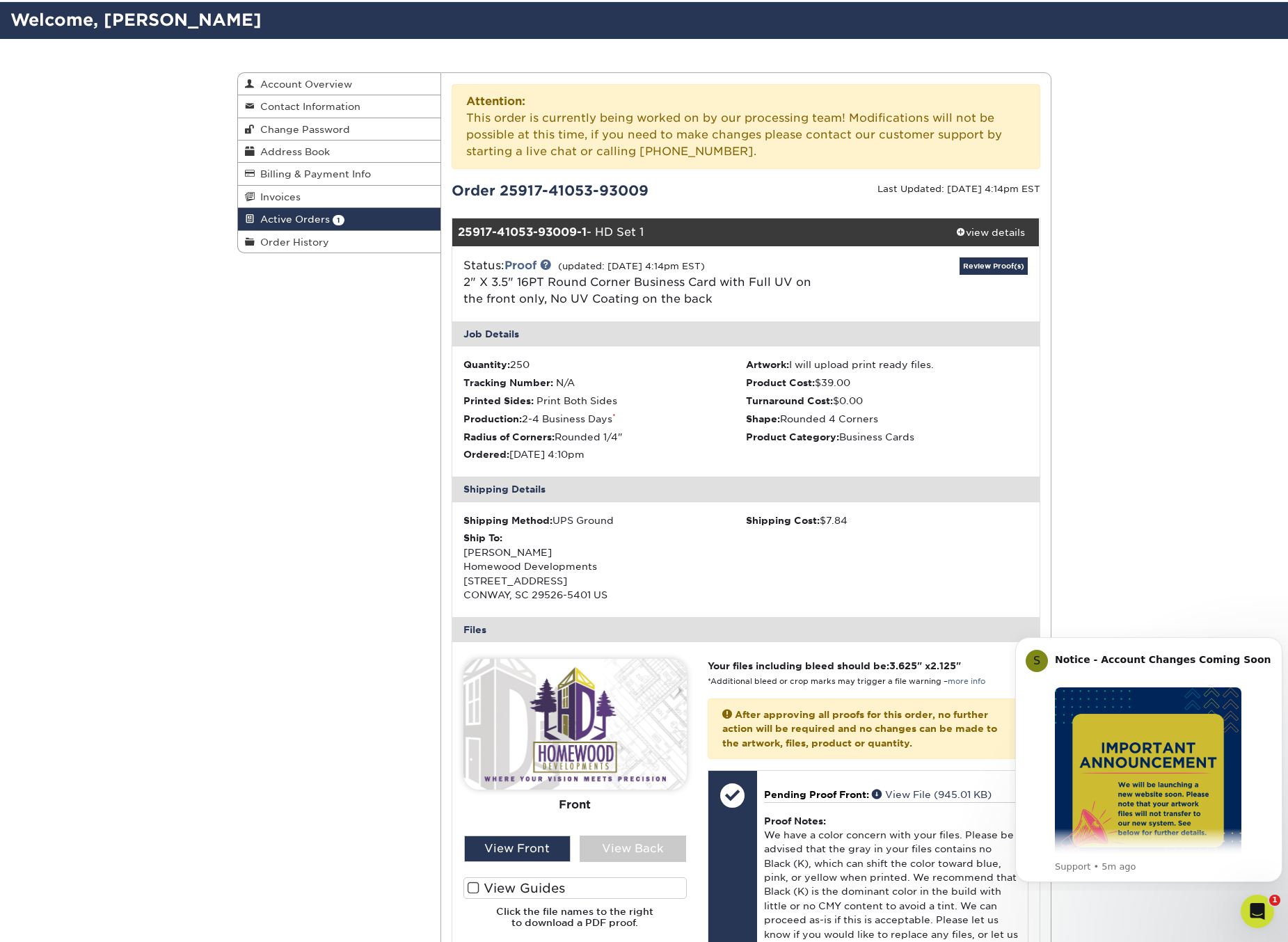
scroll to position [0, 0]
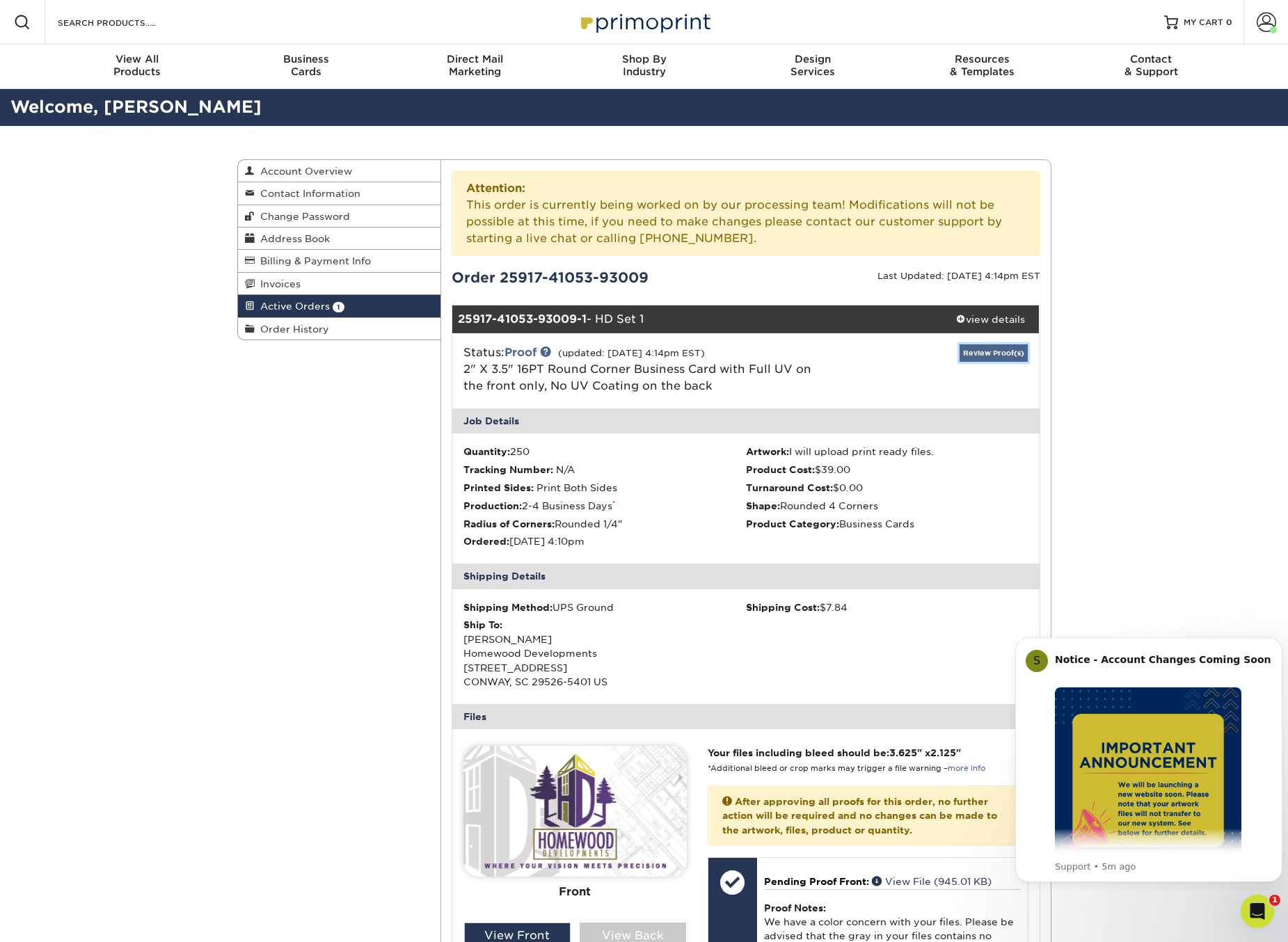
click at [1000, 356] on link "Review Proof(s)" at bounding box center [993, 353] width 68 height 18
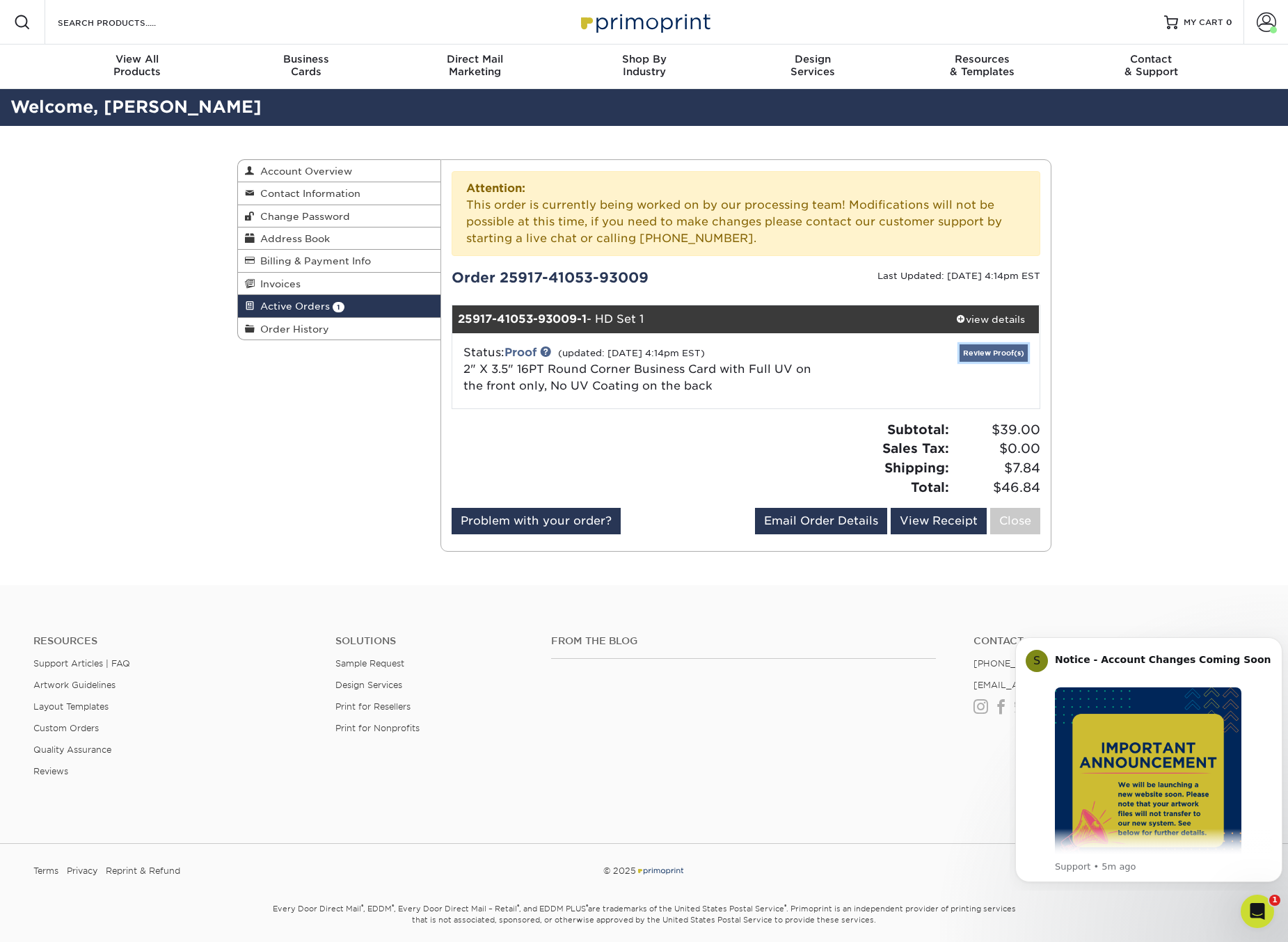
click at [1000, 356] on link "Review Proof(s)" at bounding box center [993, 353] width 68 height 18
